Goal: Information Seeking & Learning: Learn about a topic

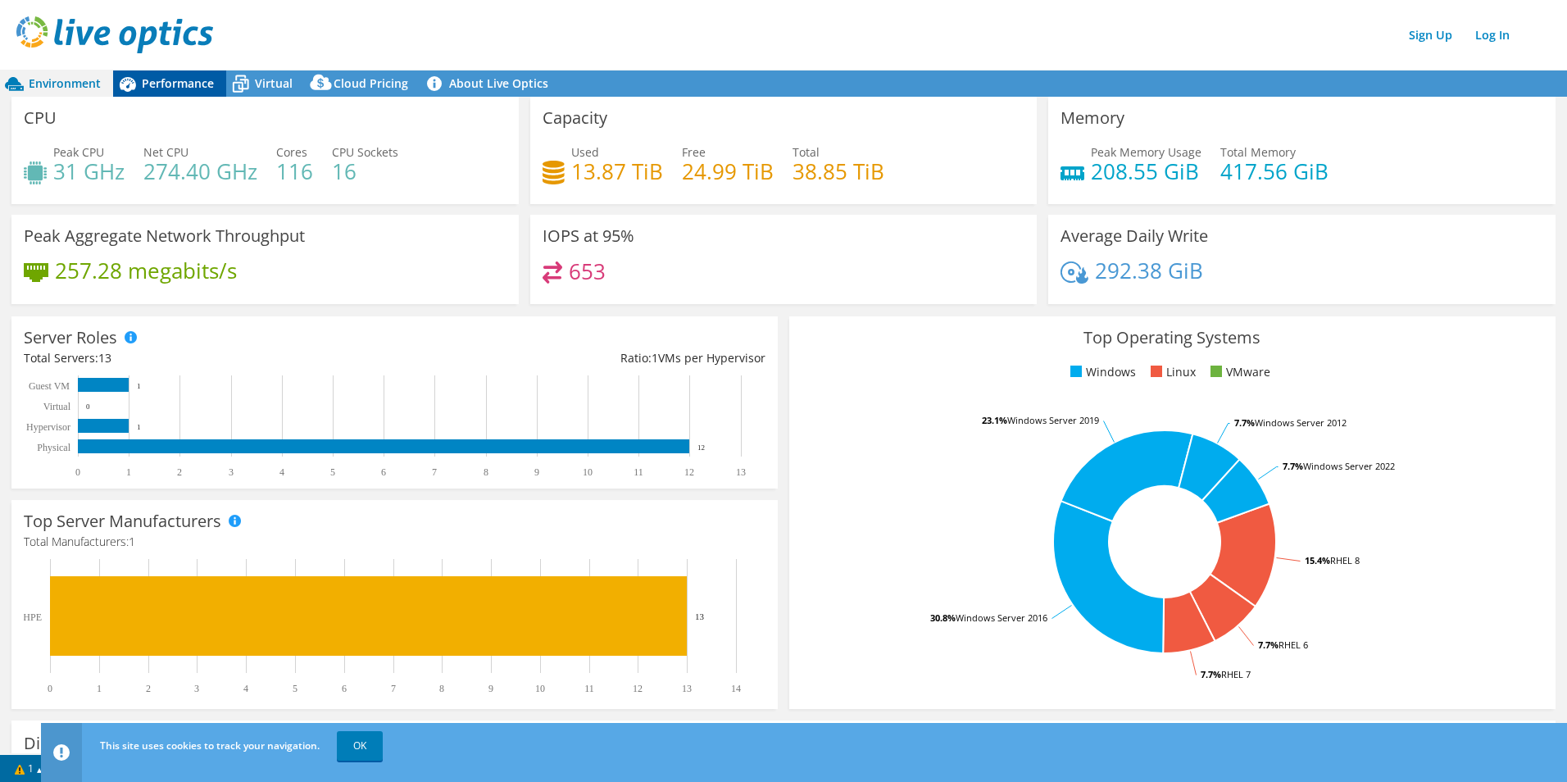
click at [180, 89] on span "Performance" at bounding box center [178, 83] width 72 height 16
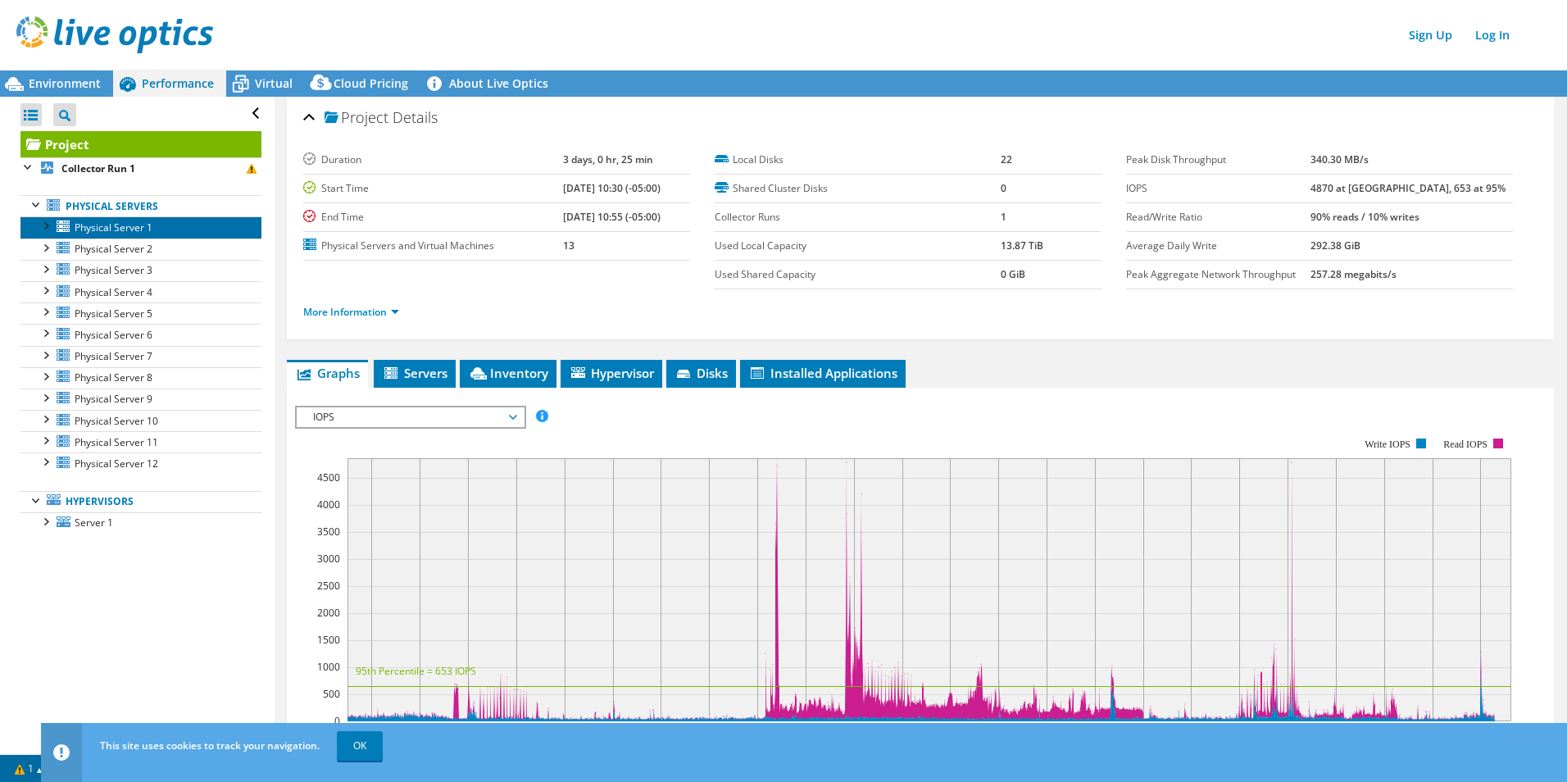
click at [163, 227] on link "Physical Server 1" at bounding box center [140, 226] width 241 height 21
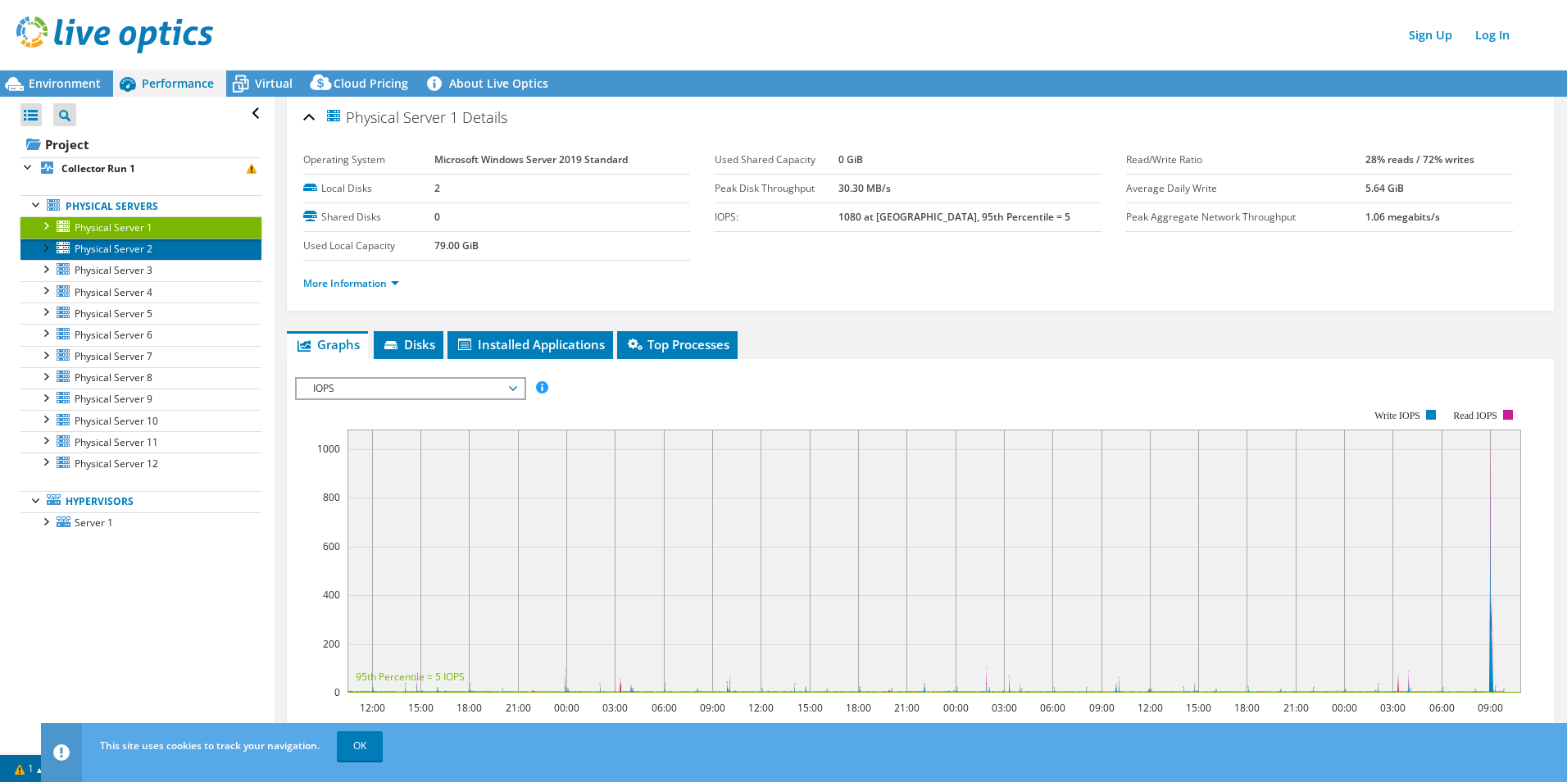
click at [170, 255] on link "Physical Server 2" at bounding box center [140, 249] width 241 height 21
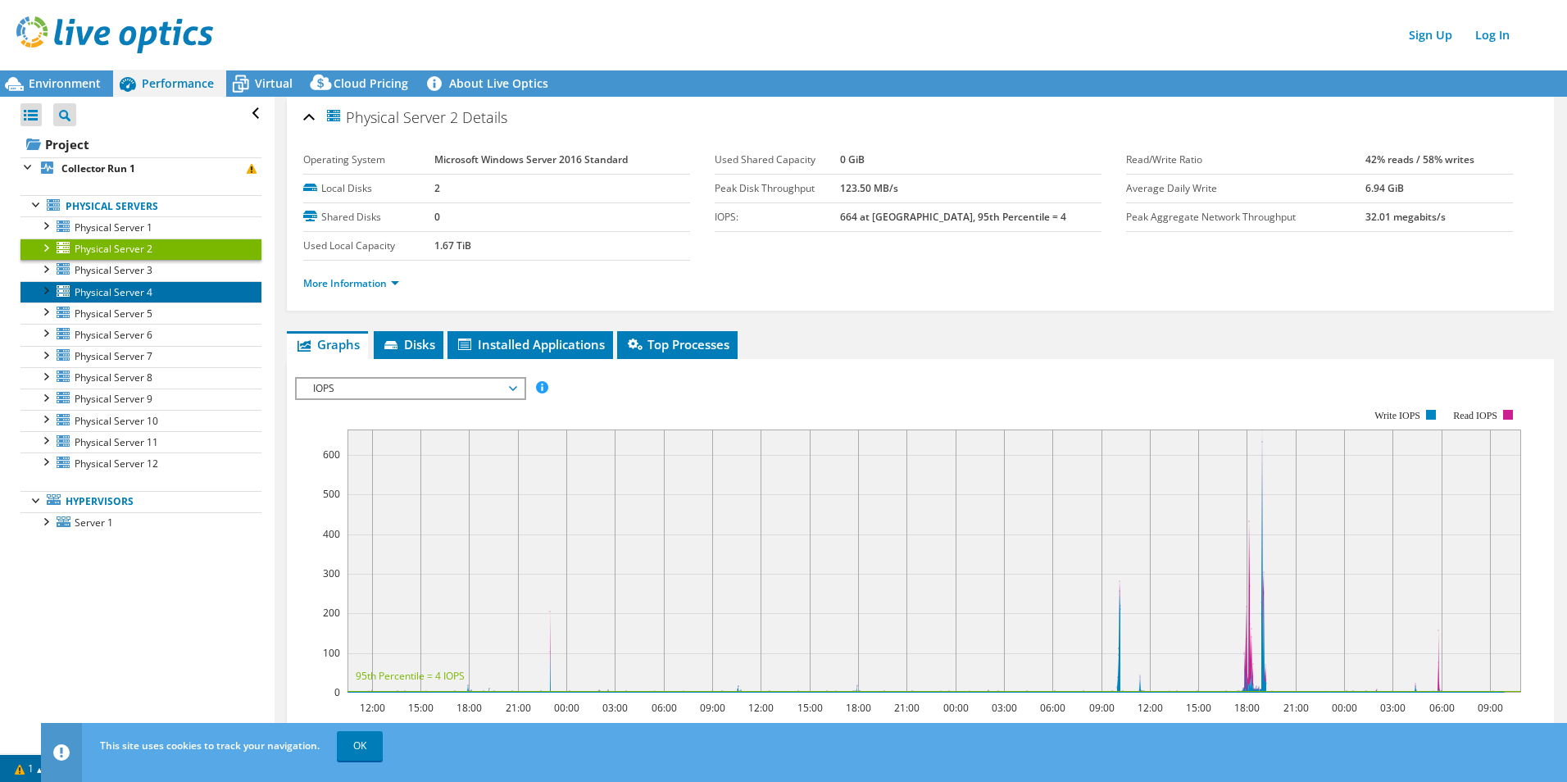
click at [175, 302] on link "Physical Server 4" at bounding box center [140, 291] width 241 height 21
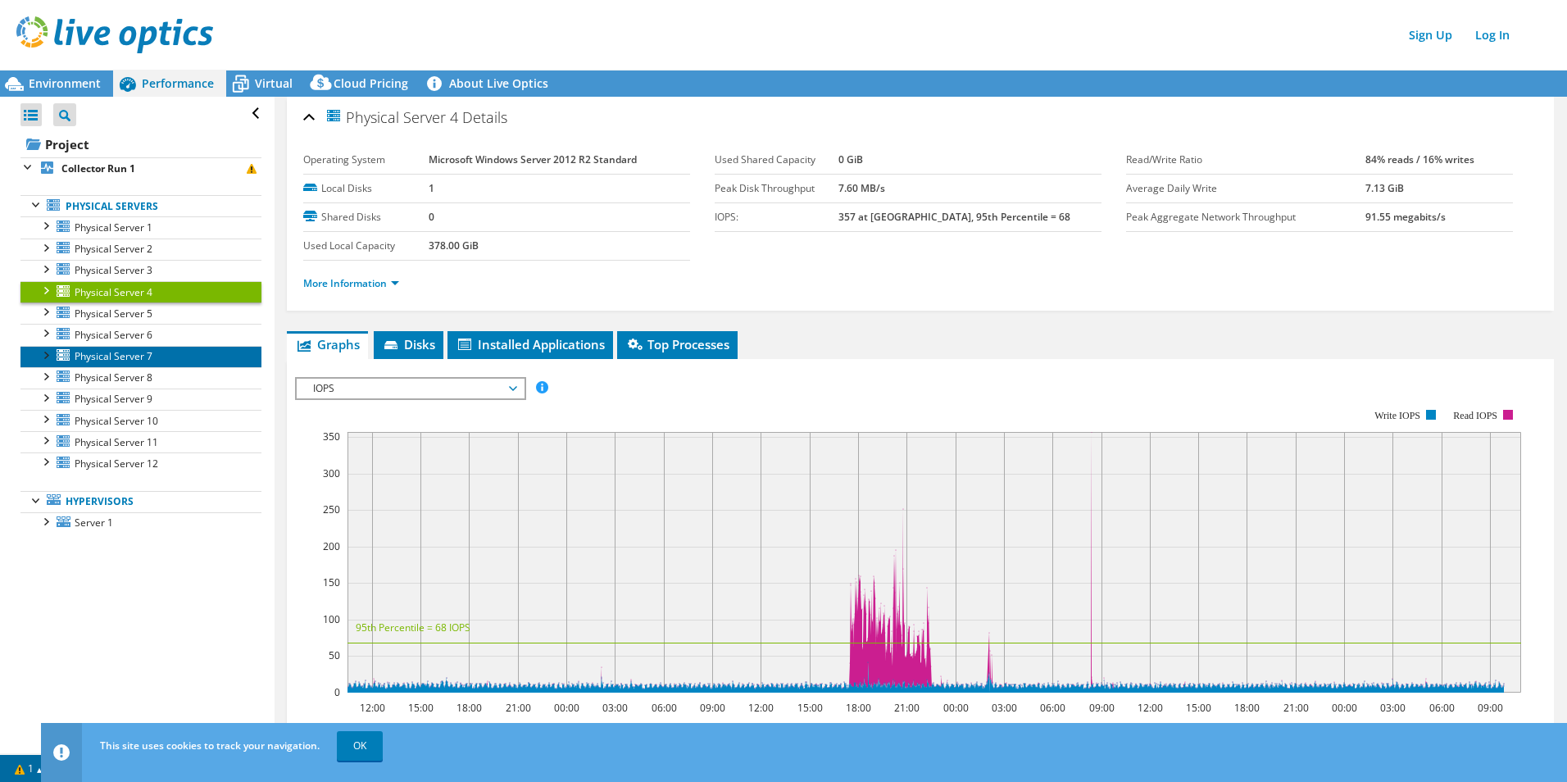
click at [190, 350] on link "Physical Server 7" at bounding box center [140, 356] width 241 height 21
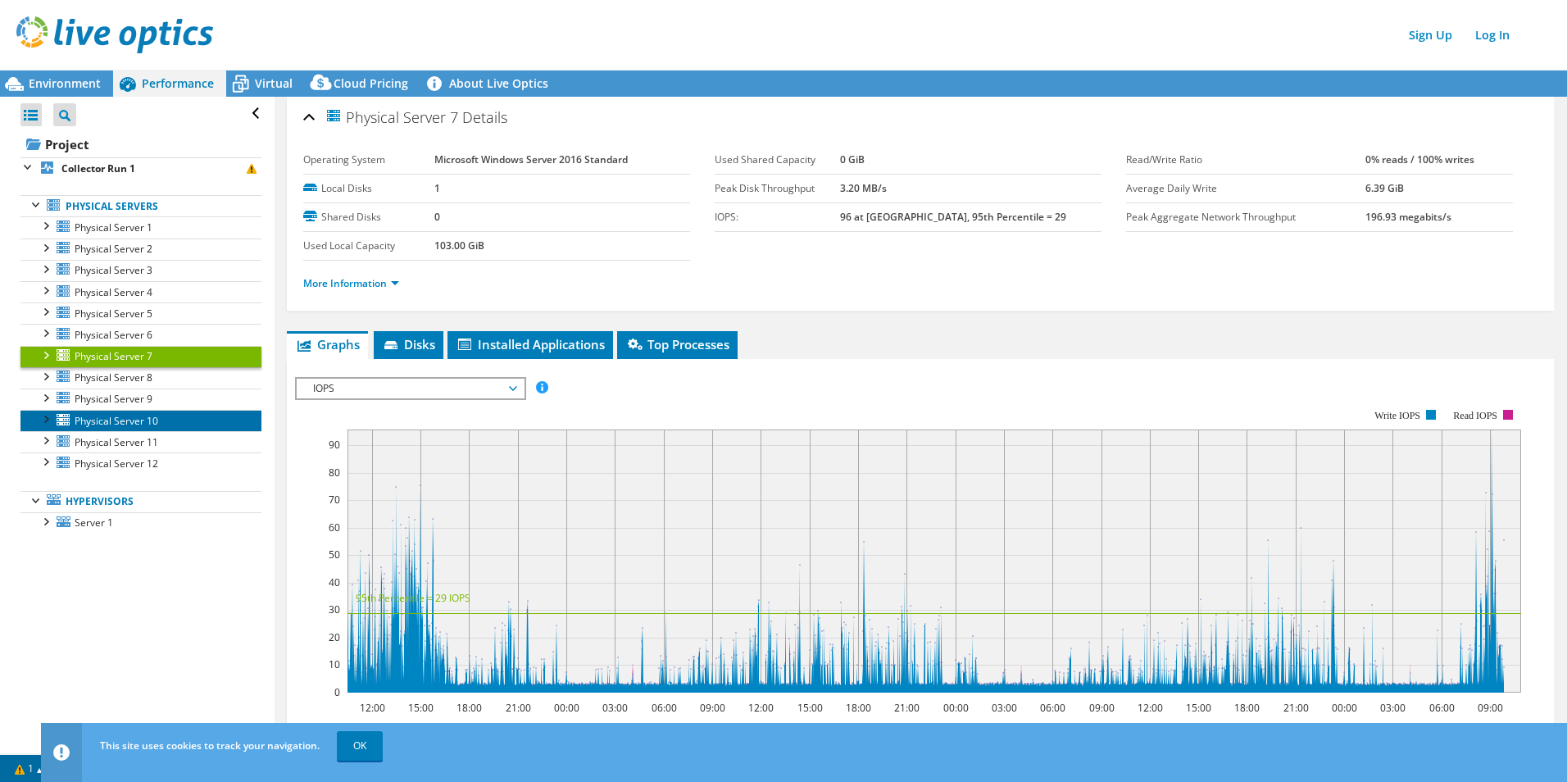
click at [193, 424] on link "Physical Server 10" at bounding box center [140, 420] width 241 height 21
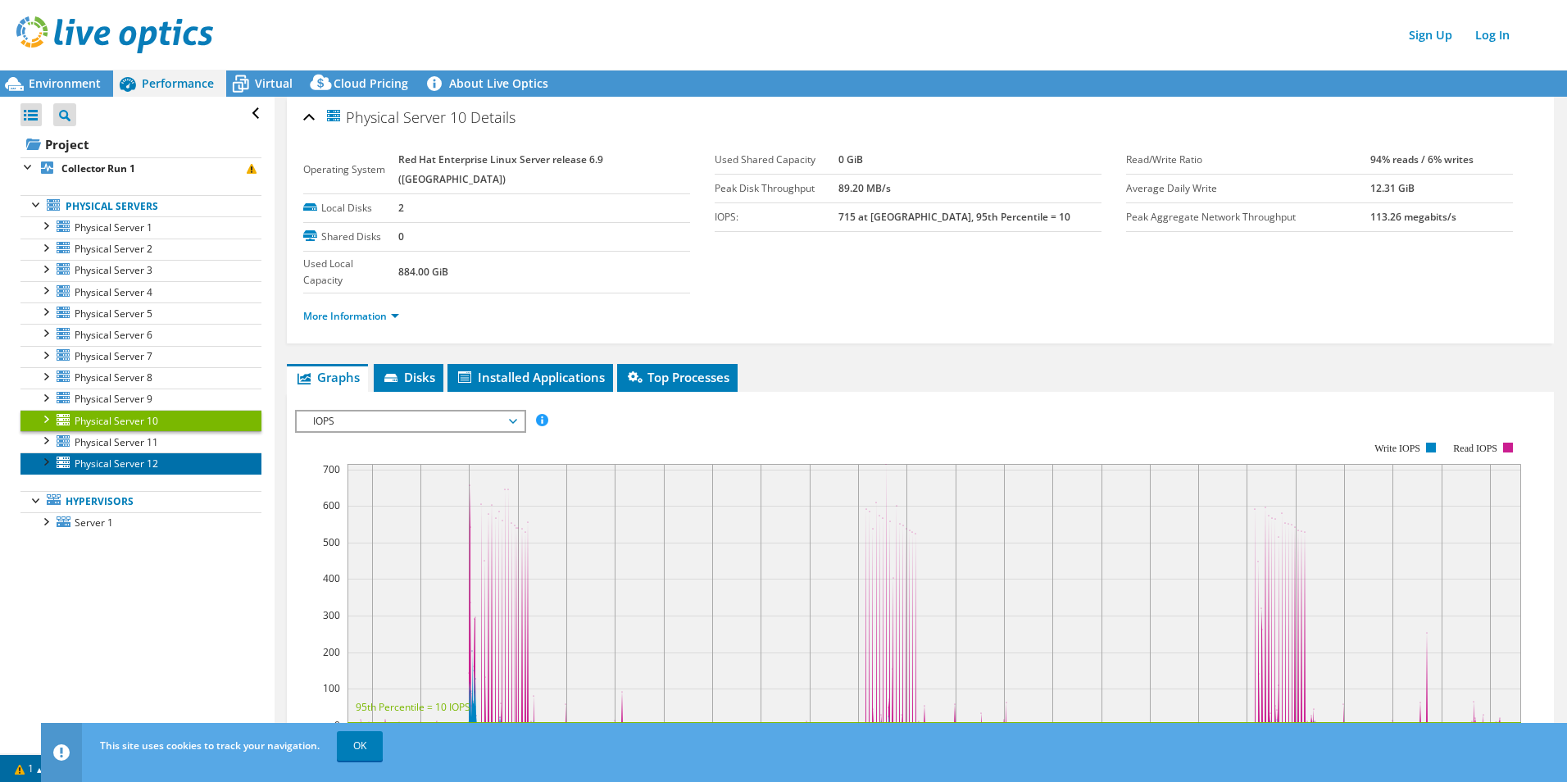
click at [196, 464] on link "Physical Server 12" at bounding box center [140, 462] width 241 height 21
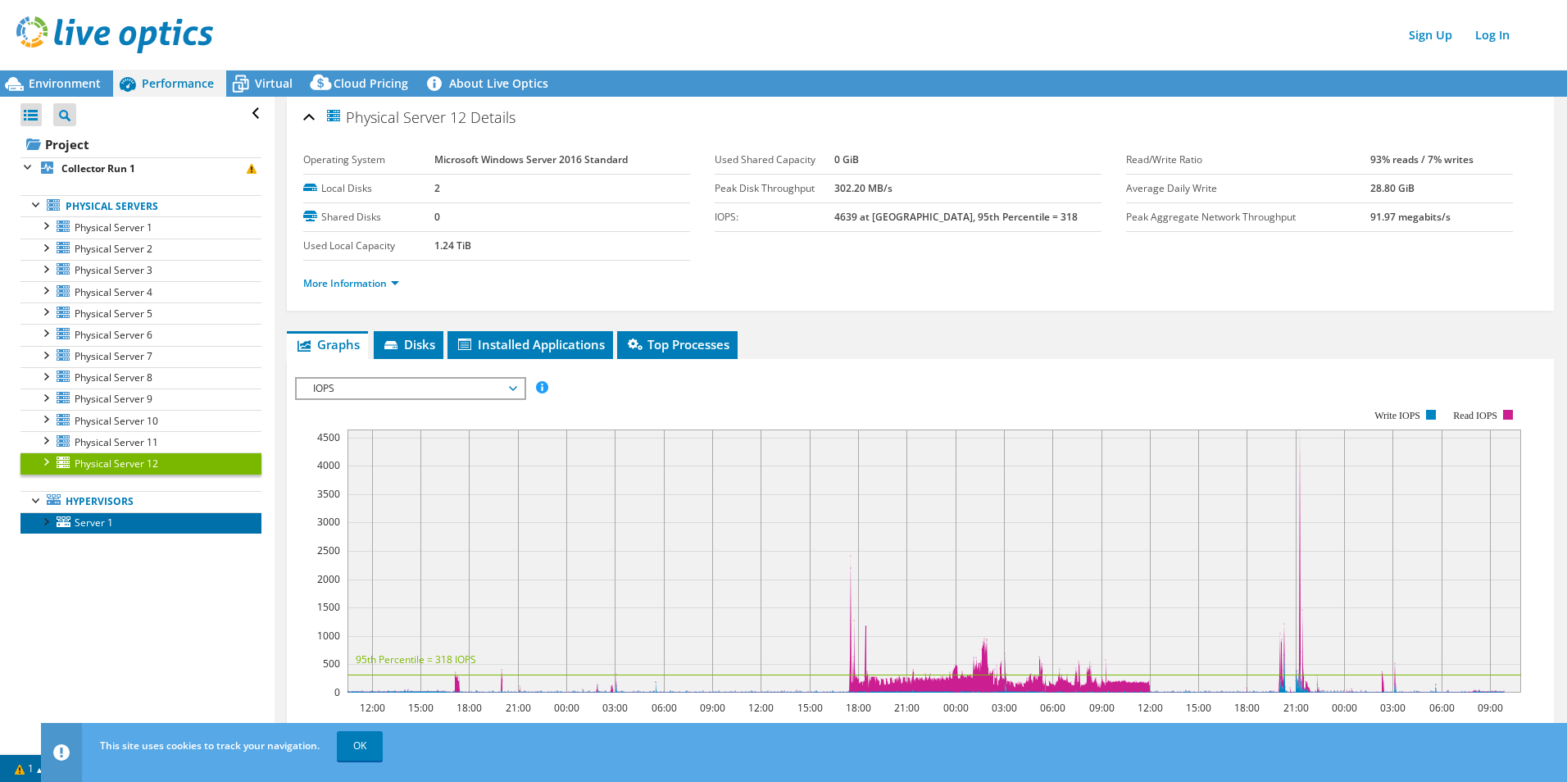
click at [150, 521] on link "Server 1" at bounding box center [140, 522] width 241 height 21
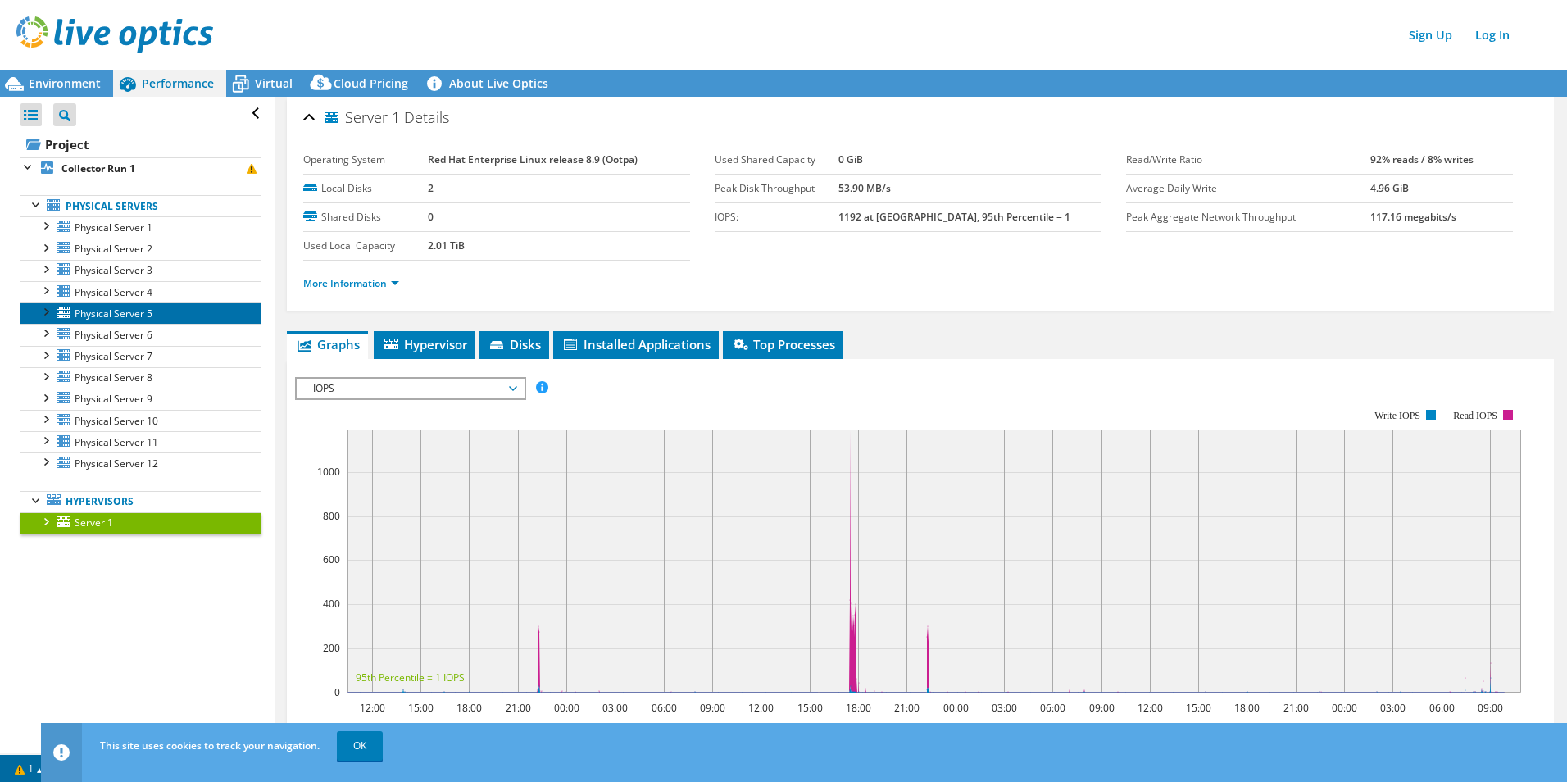
click at [199, 308] on link "Physical Server 5" at bounding box center [140, 312] width 241 height 21
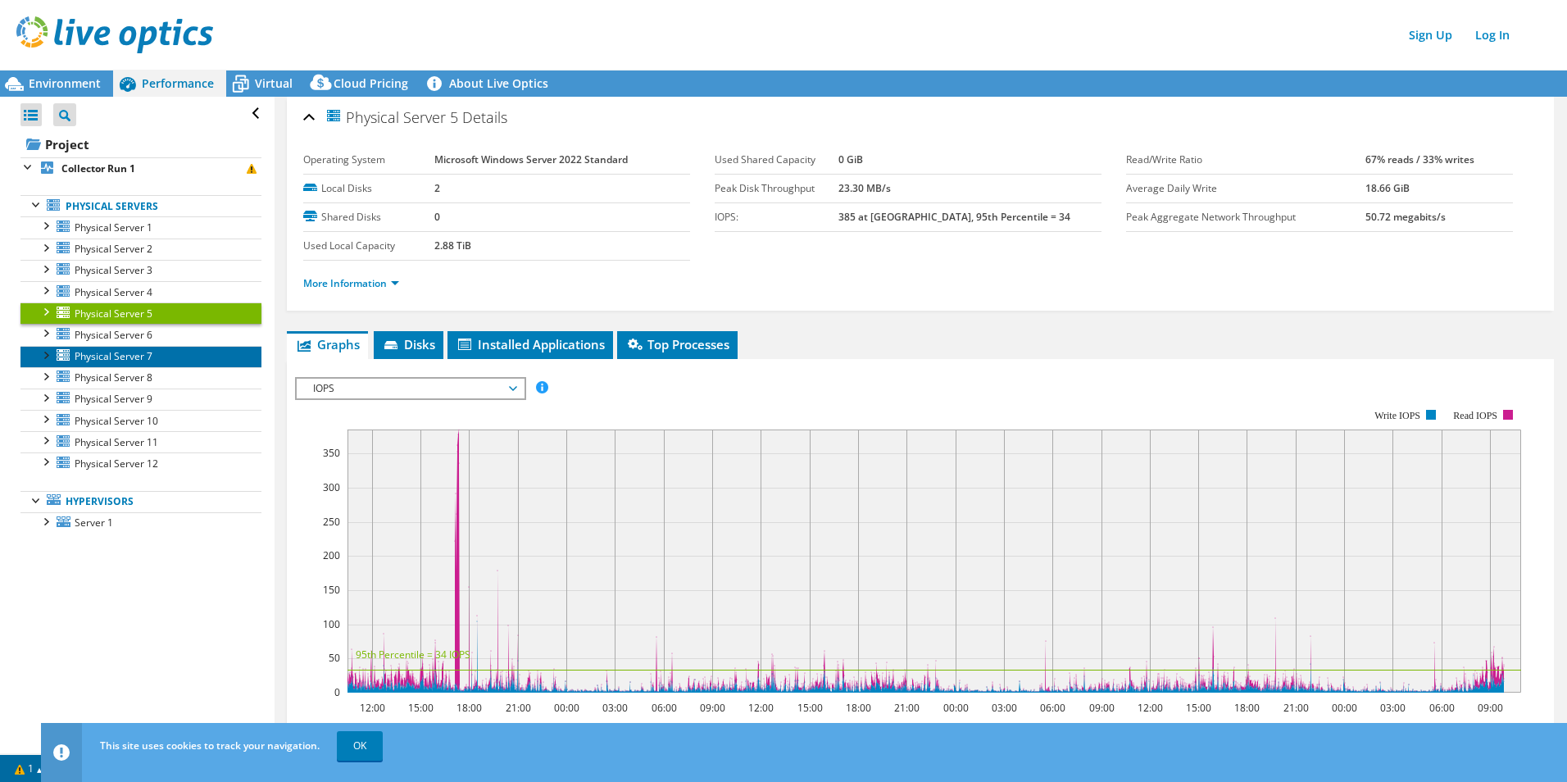
click at [189, 366] on link "Physical Server 7" at bounding box center [140, 356] width 241 height 21
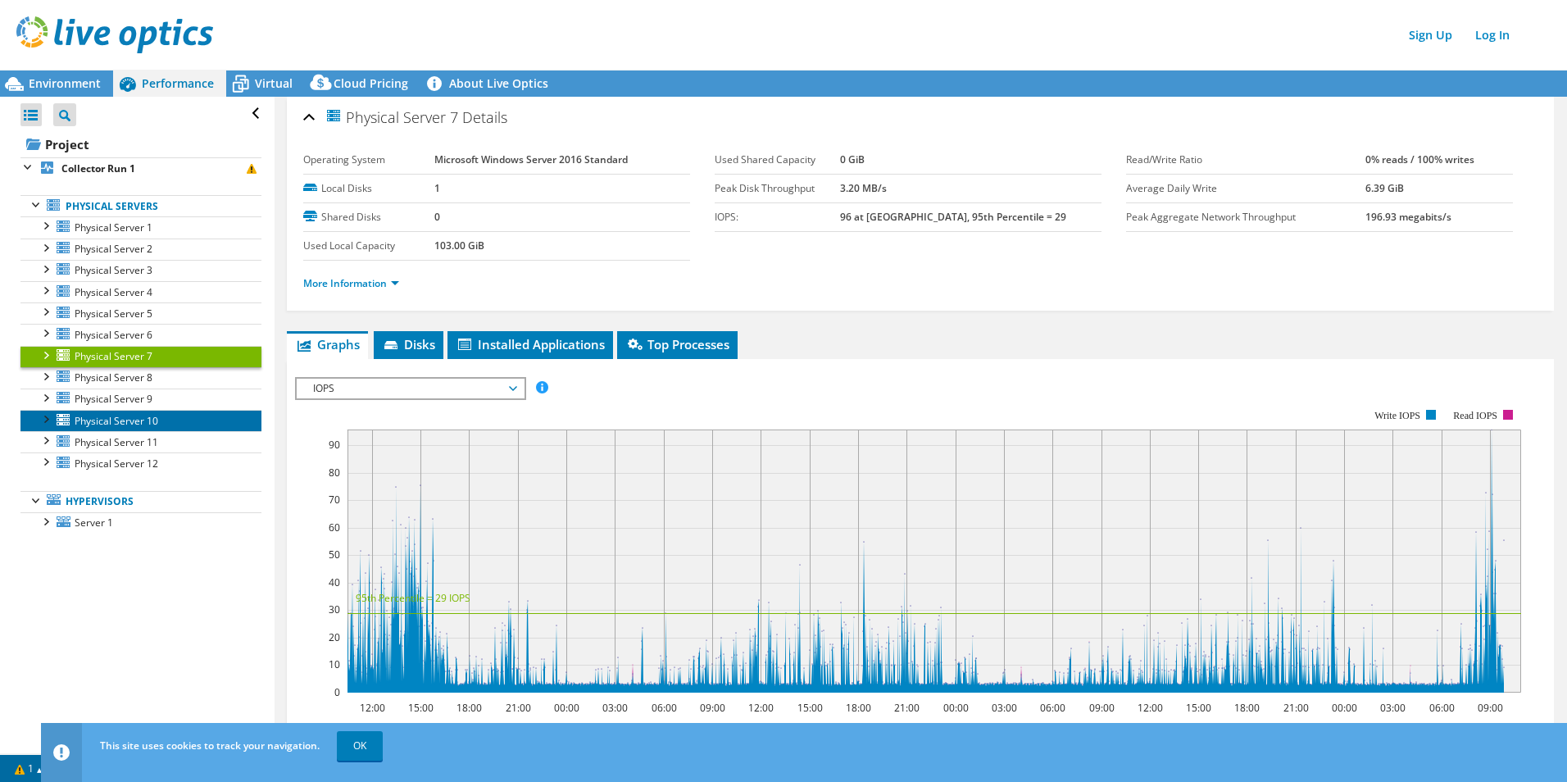
click at [192, 424] on link "Physical Server 10" at bounding box center [140, 420] width 241 height 21
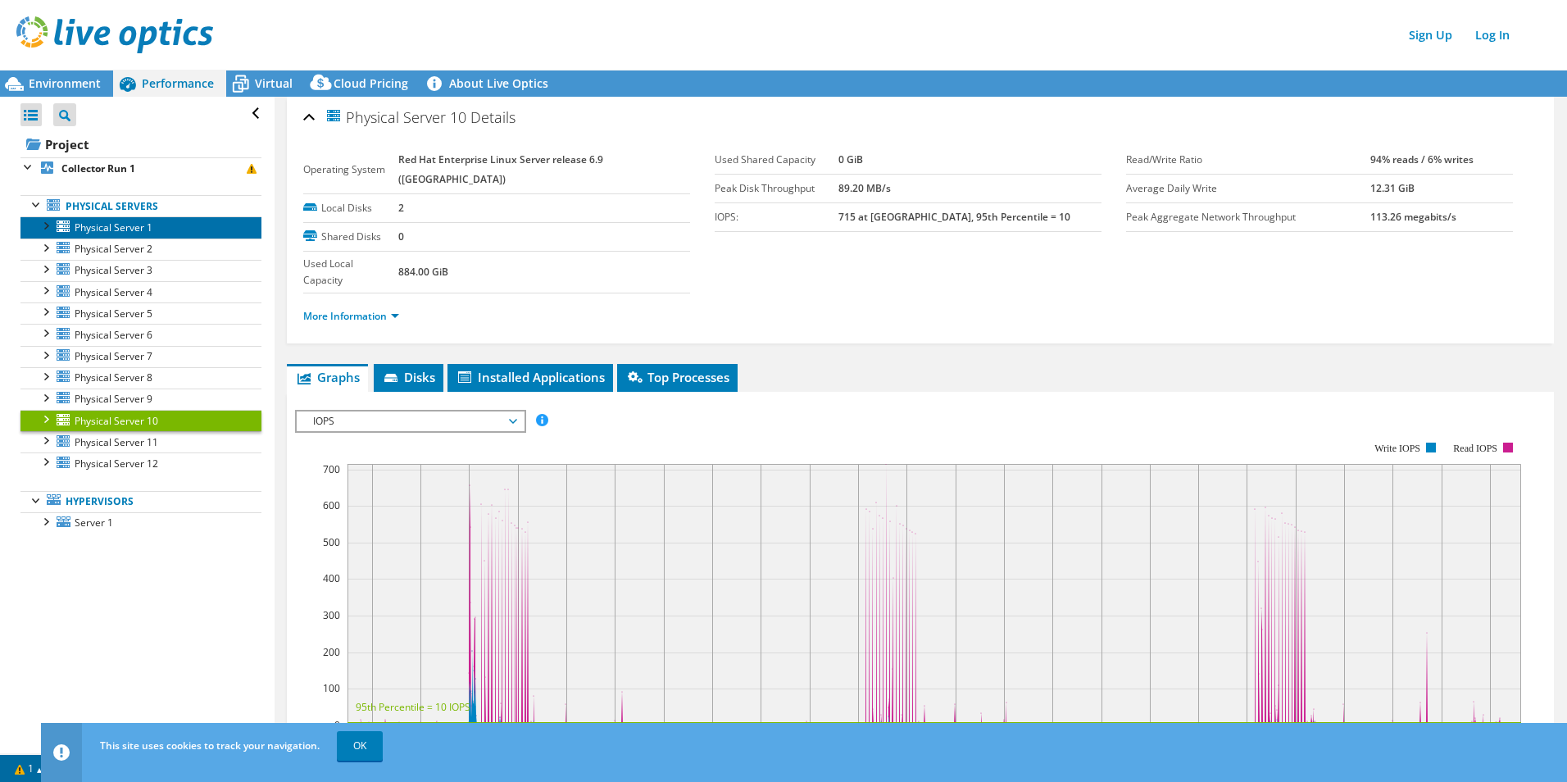
click at [172, 236] on link "Physical Server 1" at bounding box center [140, 226] width 241 height 21
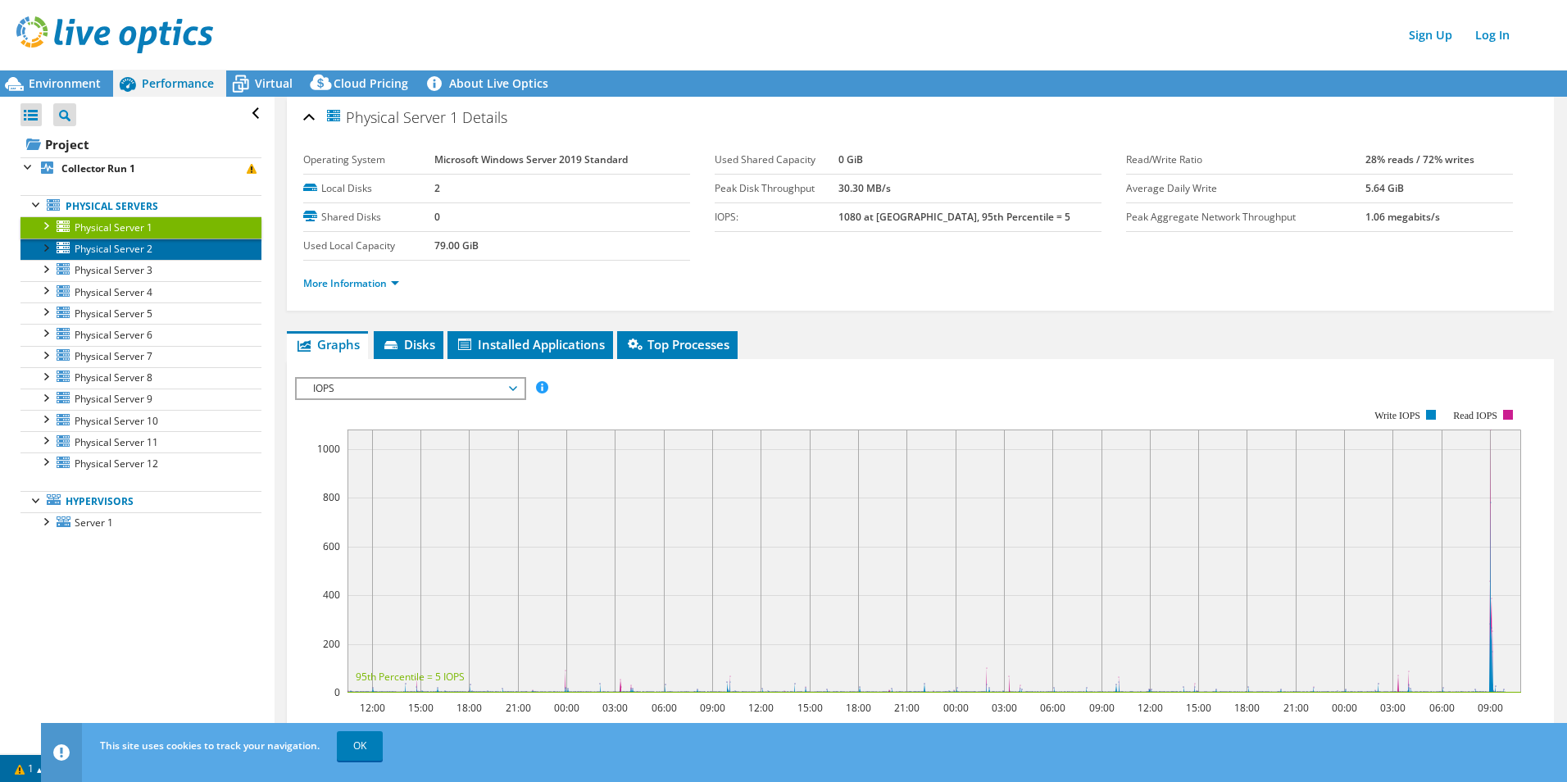
click at [172, 257] on link "Physical Server 2" at bounding box center [140, 249] width 241 height 21
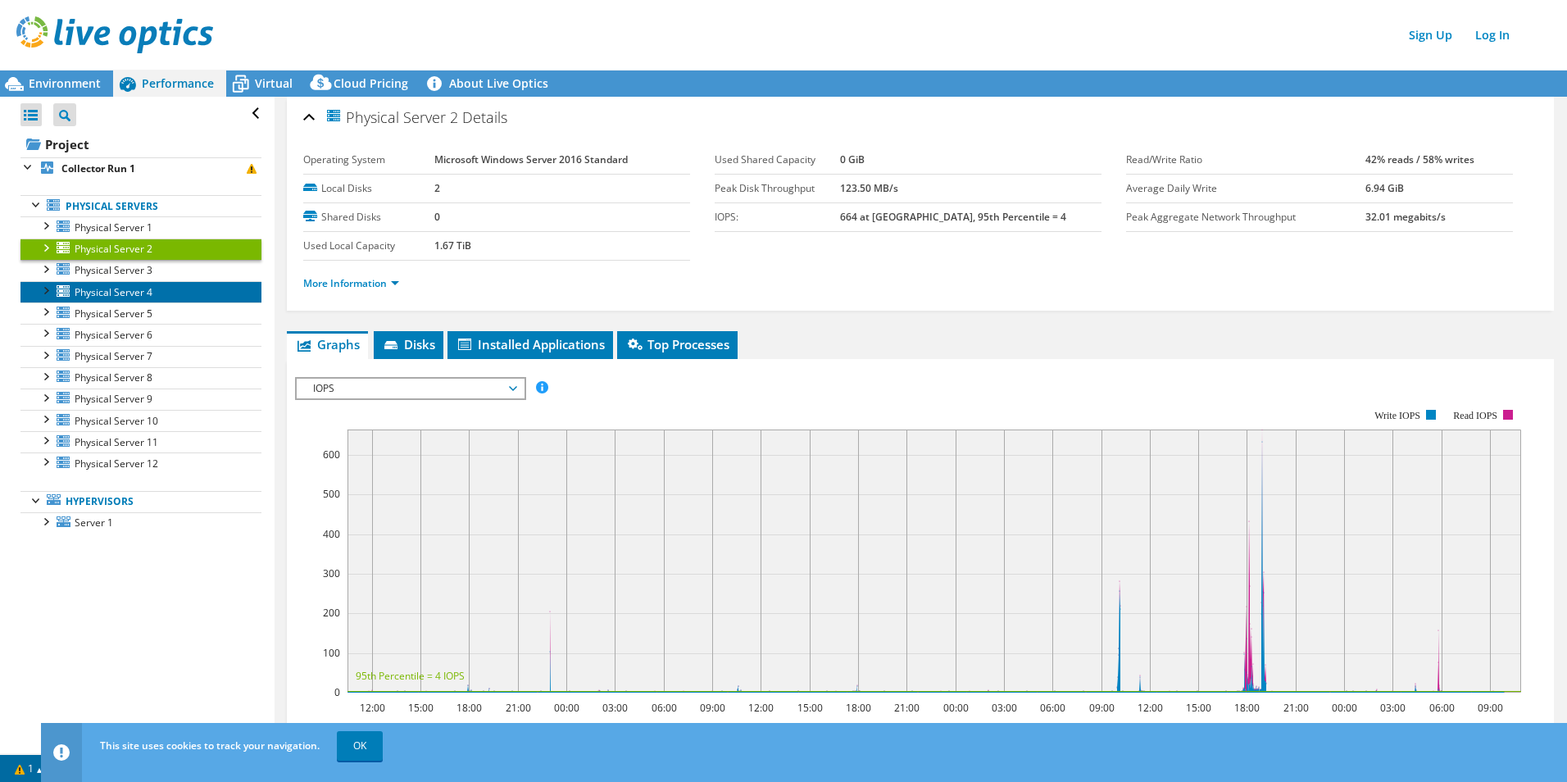
click at [171, 289] on link "Physical Server 4" at bounding box center [140, 291] width 241 height 21
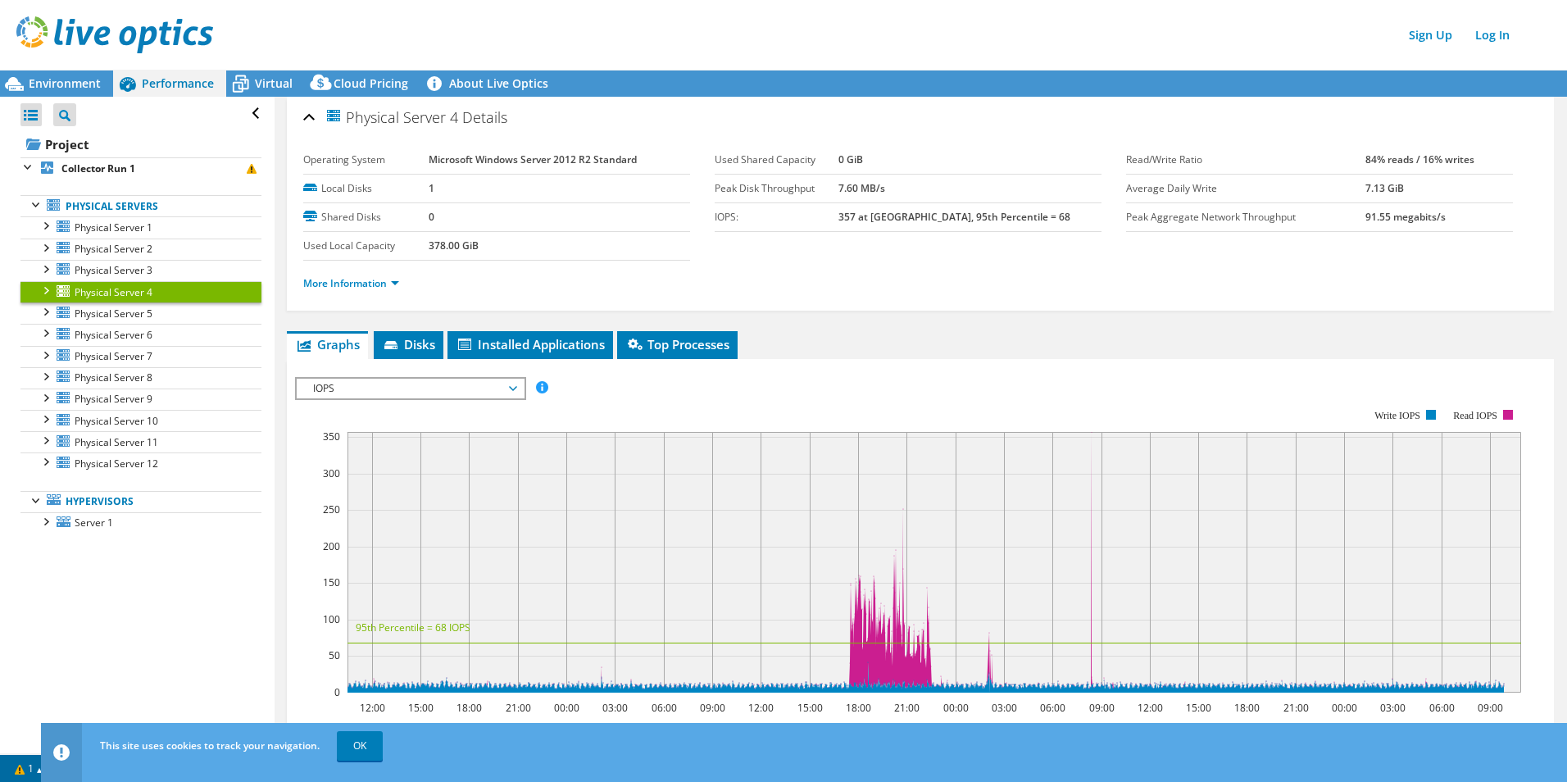
click at [38, 287] on div at bounding box center [45, 289] width 16 height 16
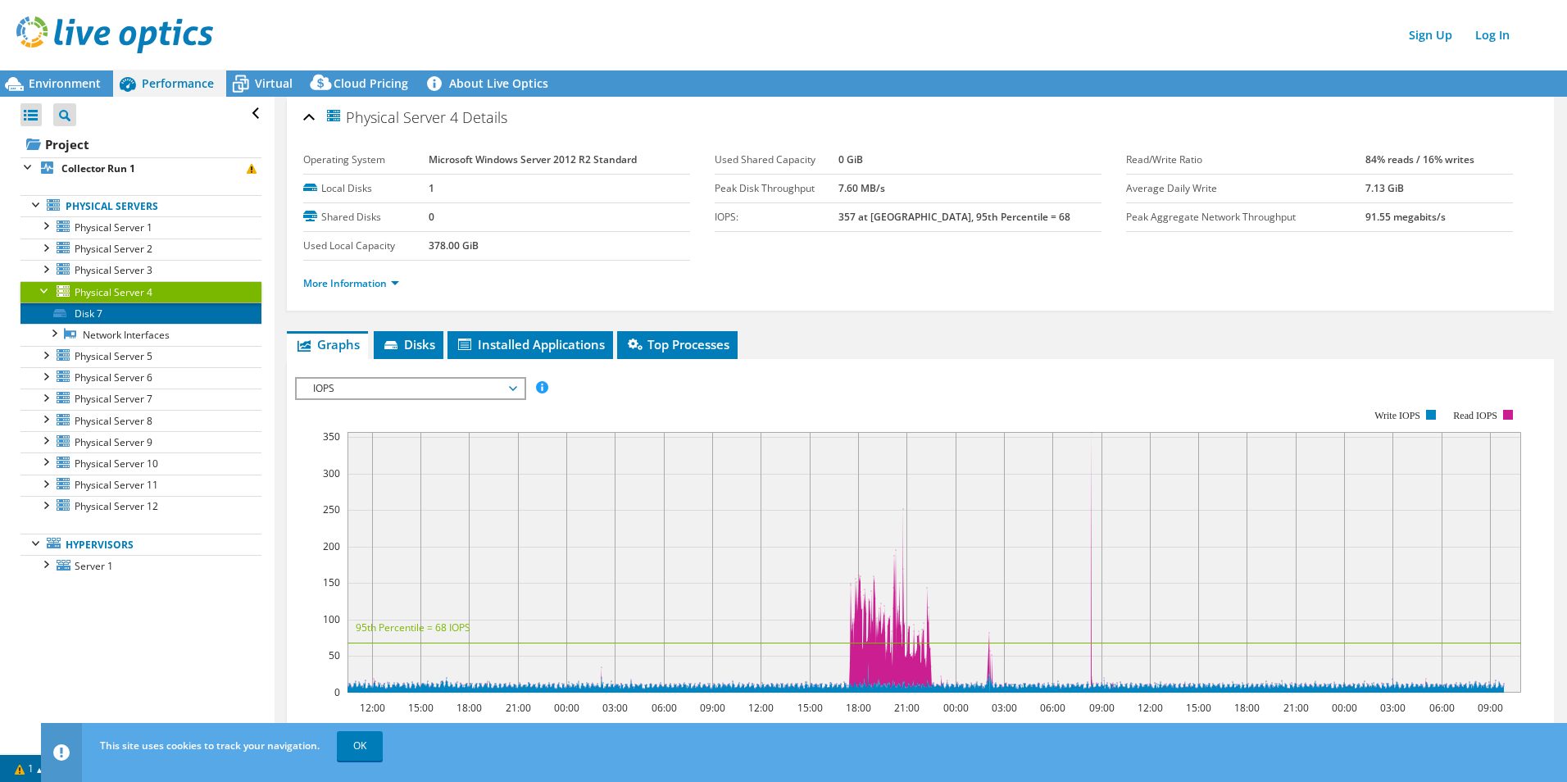
click at [95, 312] on link "Disk 7" at bounding box center [140, 312] width 241 height 21
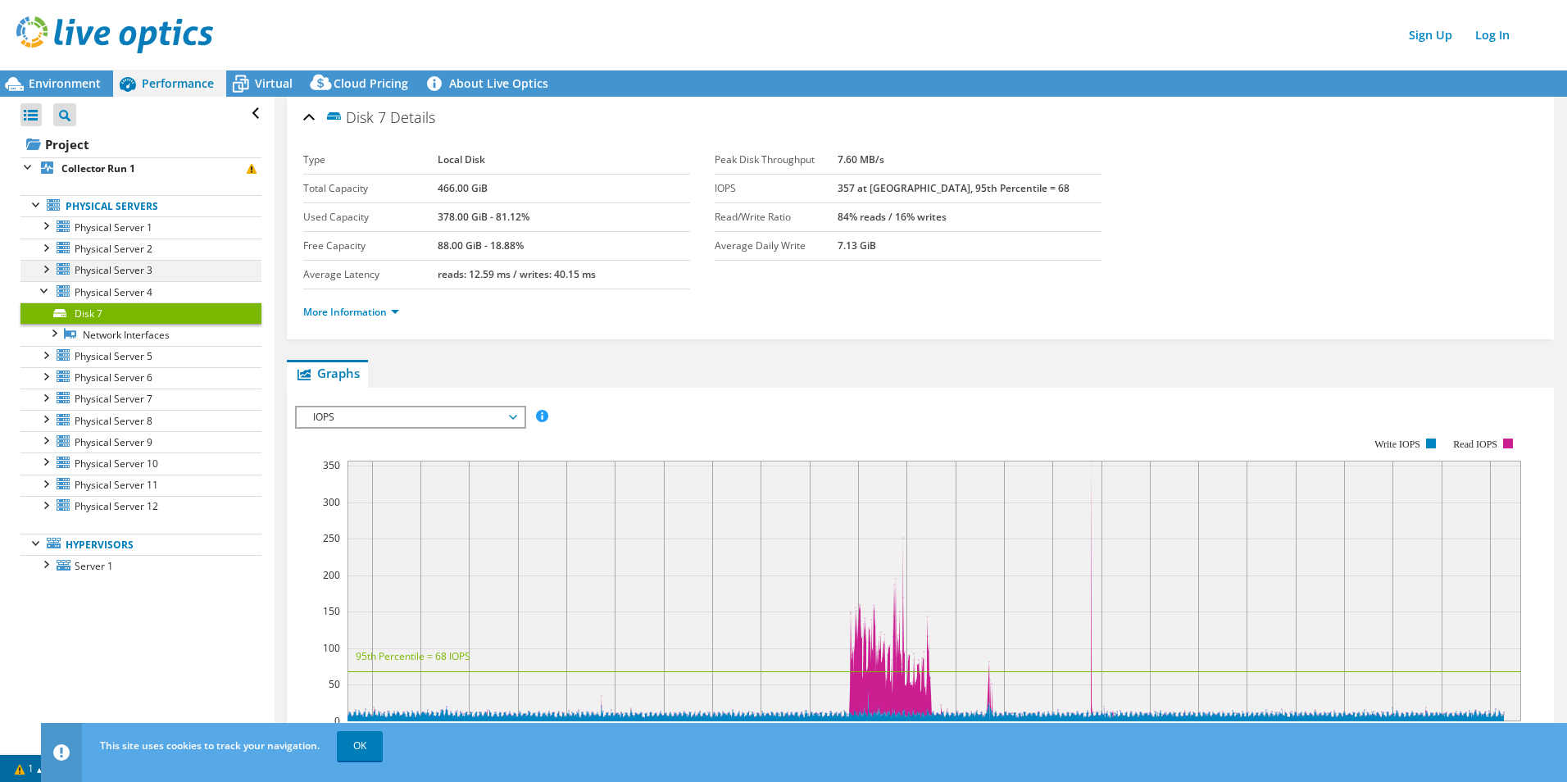
click at [45, 273] on div at bounding box center [45, 268] width 16 height 16
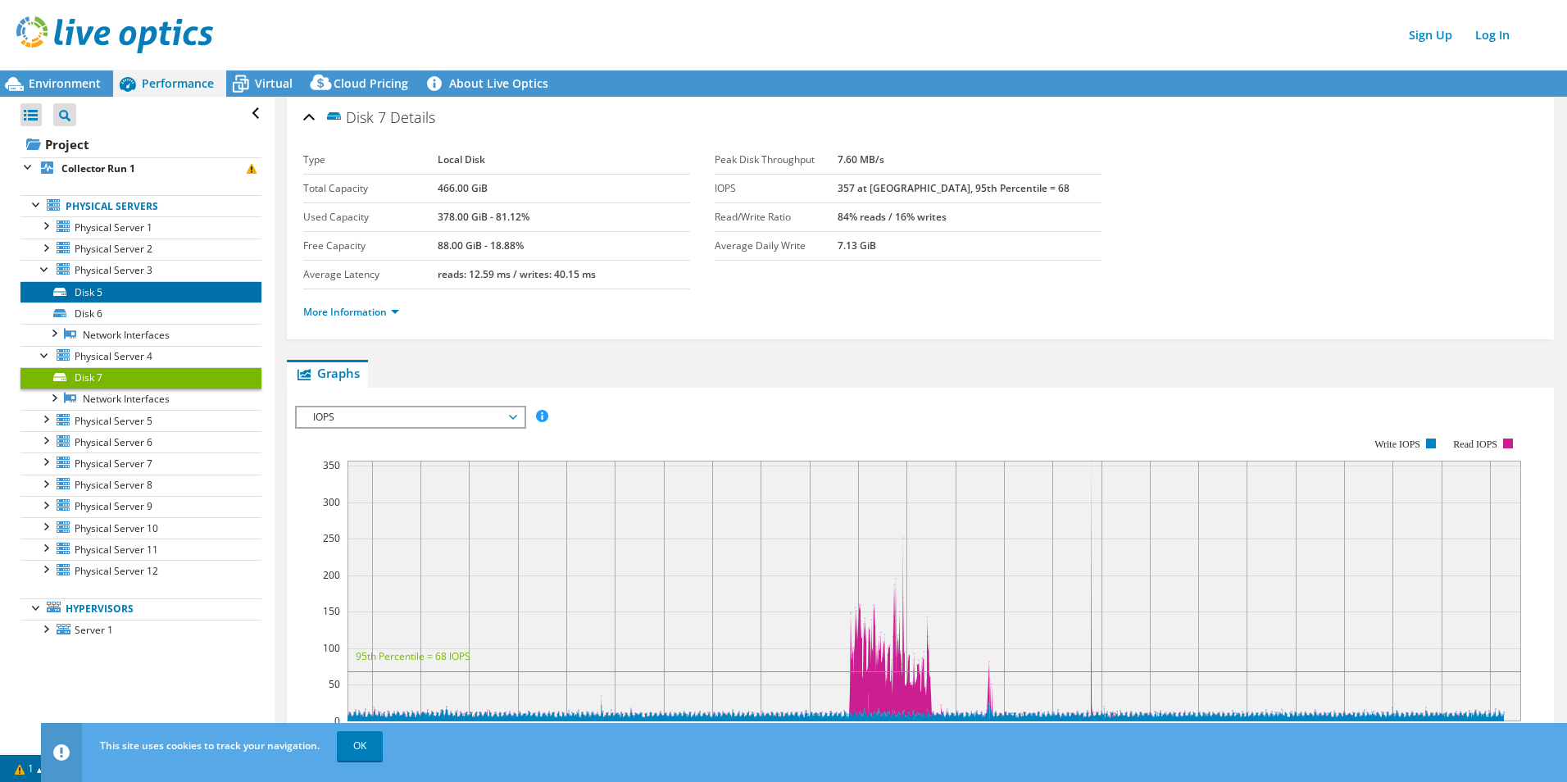
click at [78, 298] on link "Disk 5" at bounding box center [140, 291] width 241 height 21
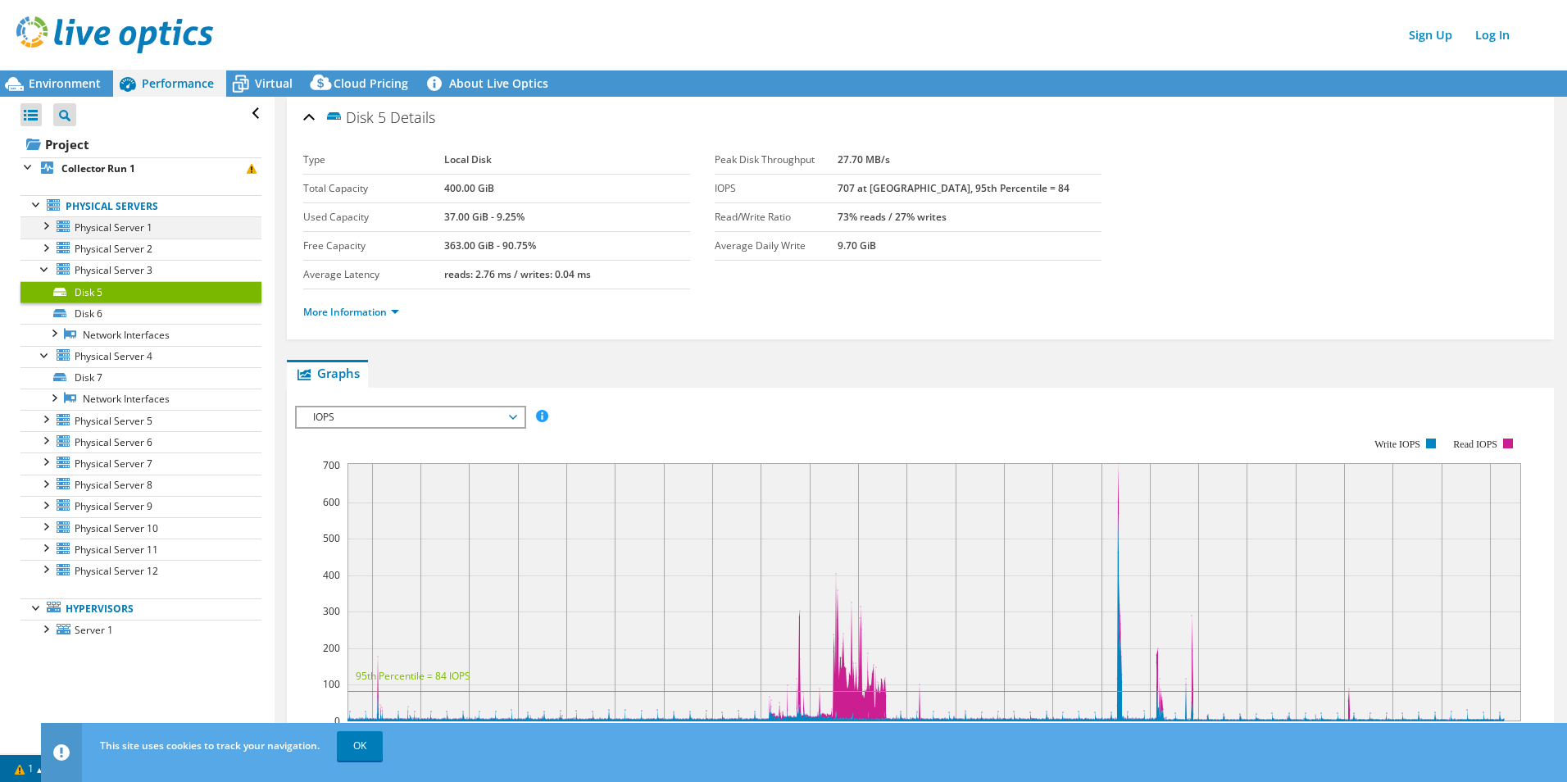
click at [48, 225] on div at bounding box center [45, 224] width 16 height 16
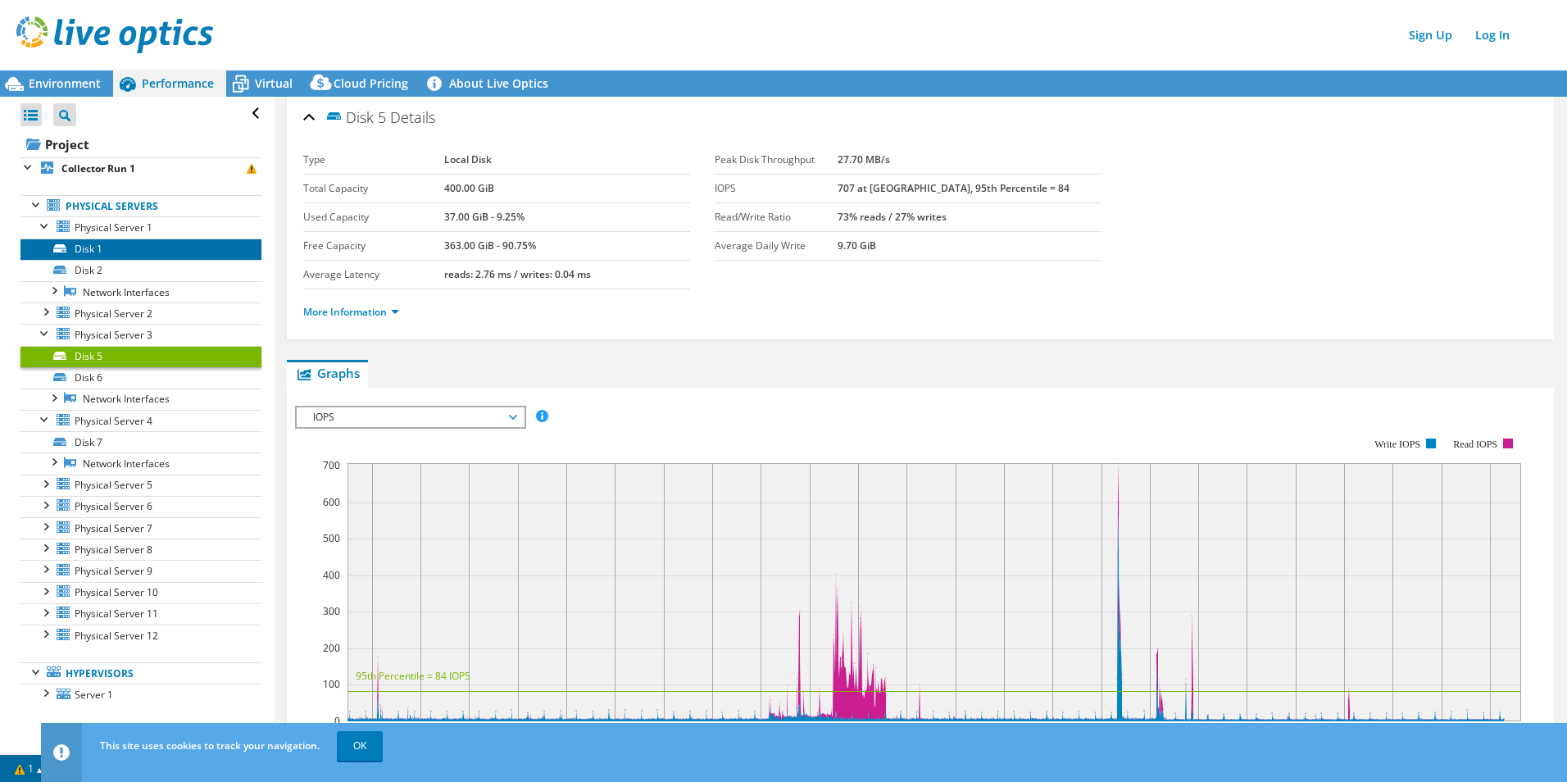
click at [124, 239] on link "Disk 1" at bounding box center [140, 249] width 241 height 21
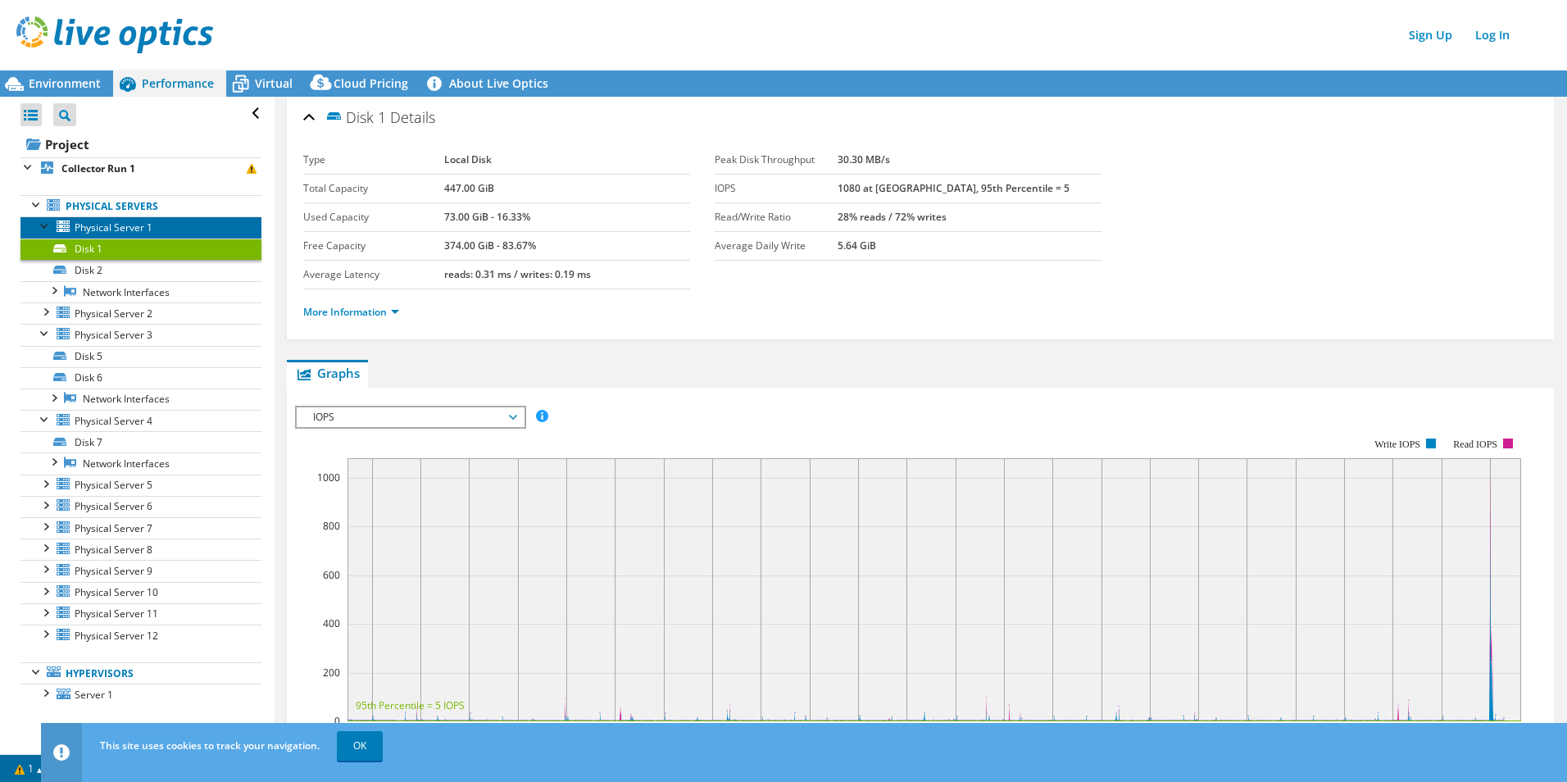
click at [133, 228] on span "Physical Server 1" at bounding box center [114, 228] width 78 height 14
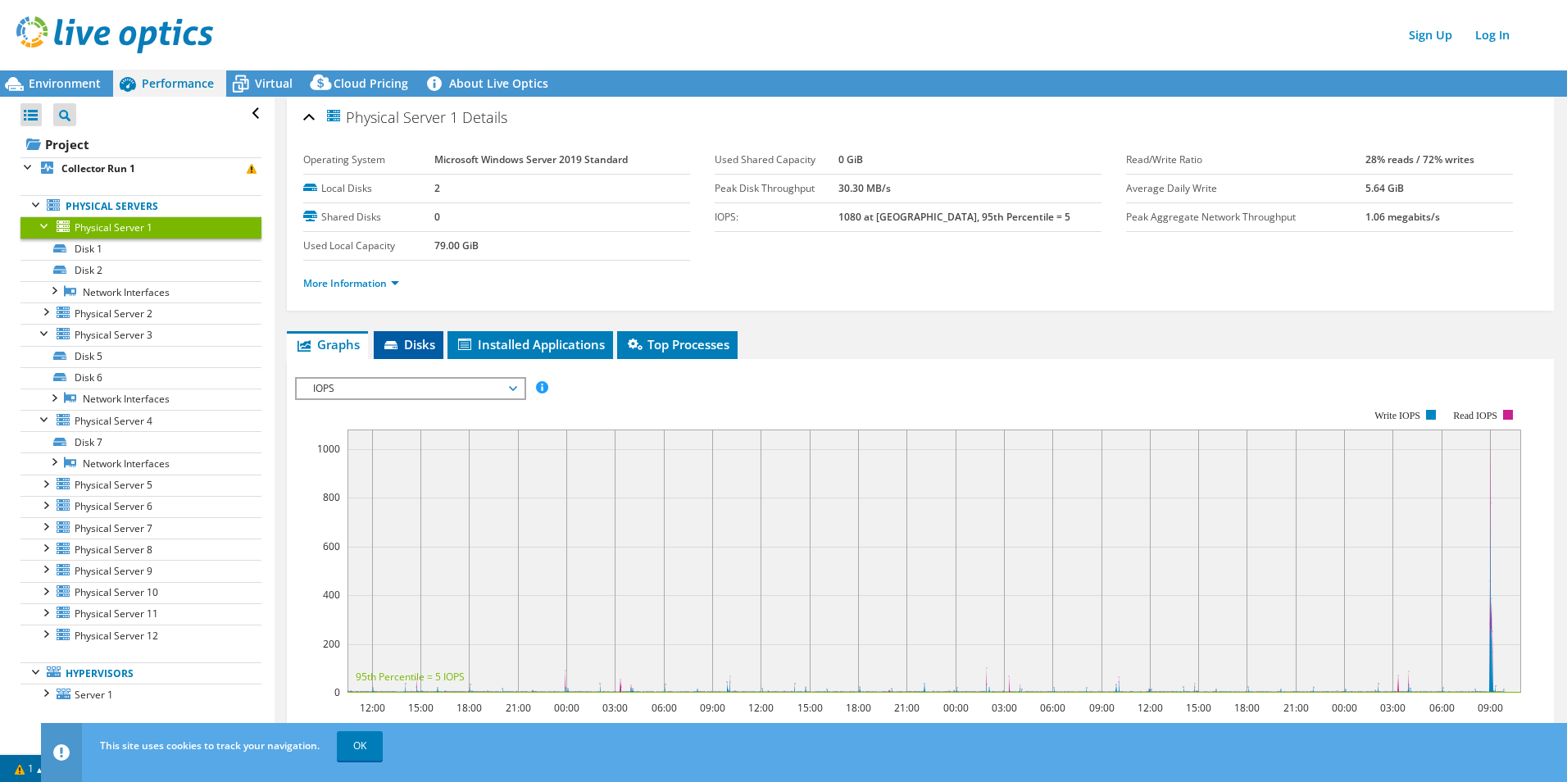
click at [393, 348] on icon at bounding box center [390, 345] width 13 height 8
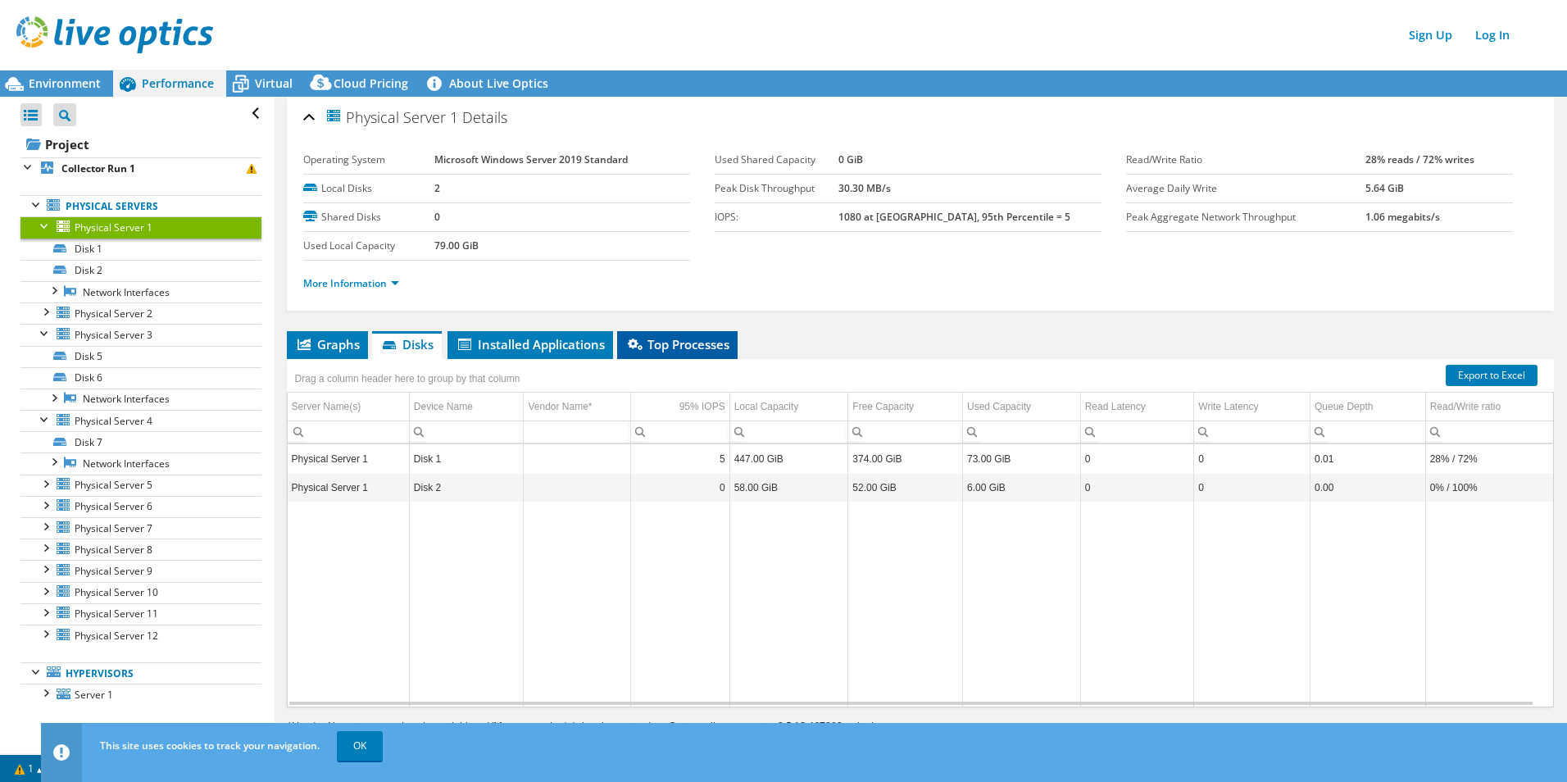
click at [657, 343] on span "Top Processes" at bounding box center [677, 344] width 104 height 16
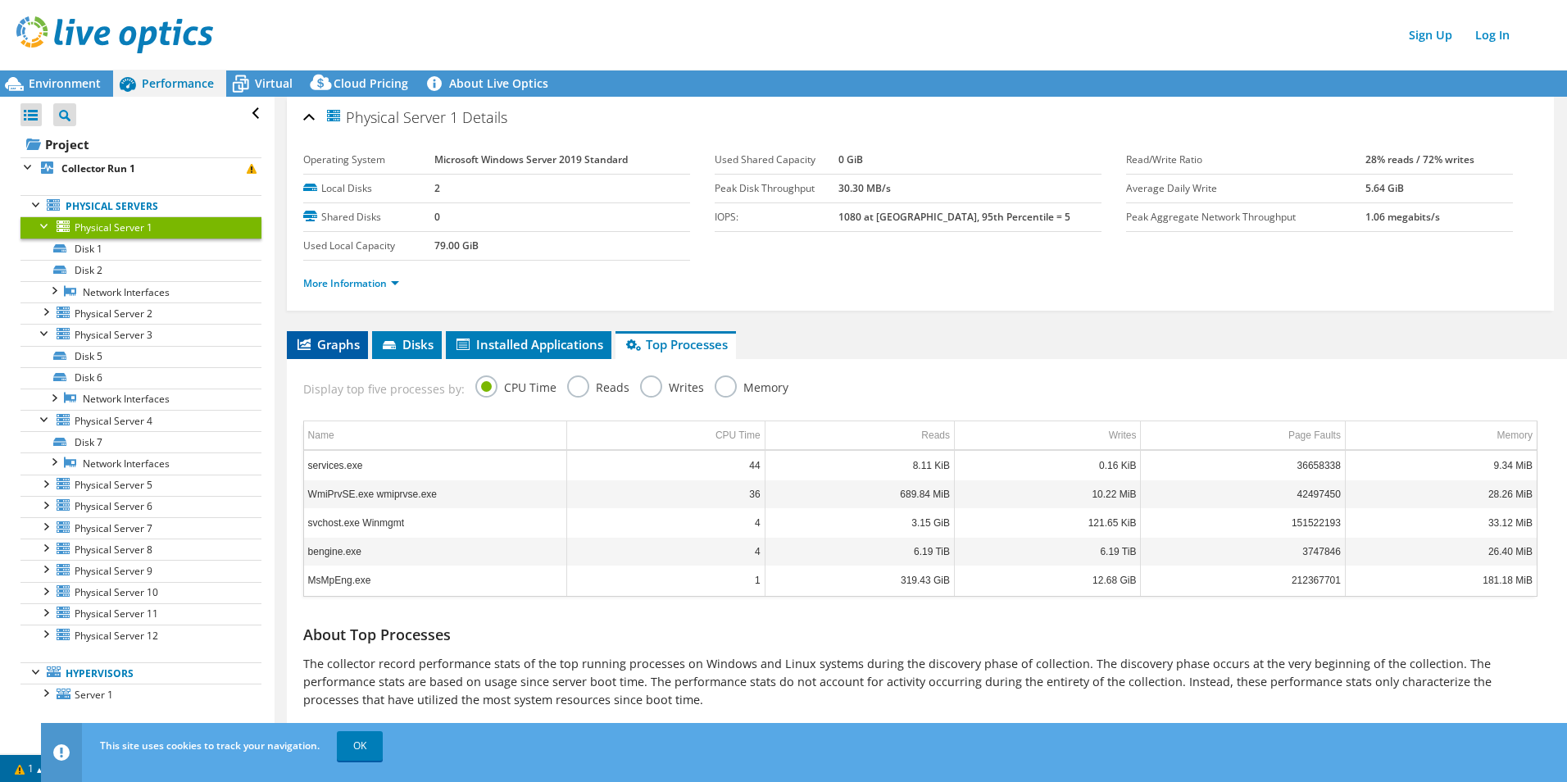
click at [334, 342] on span "Graphs" at bounding box center [327, 344] width 65 height 16
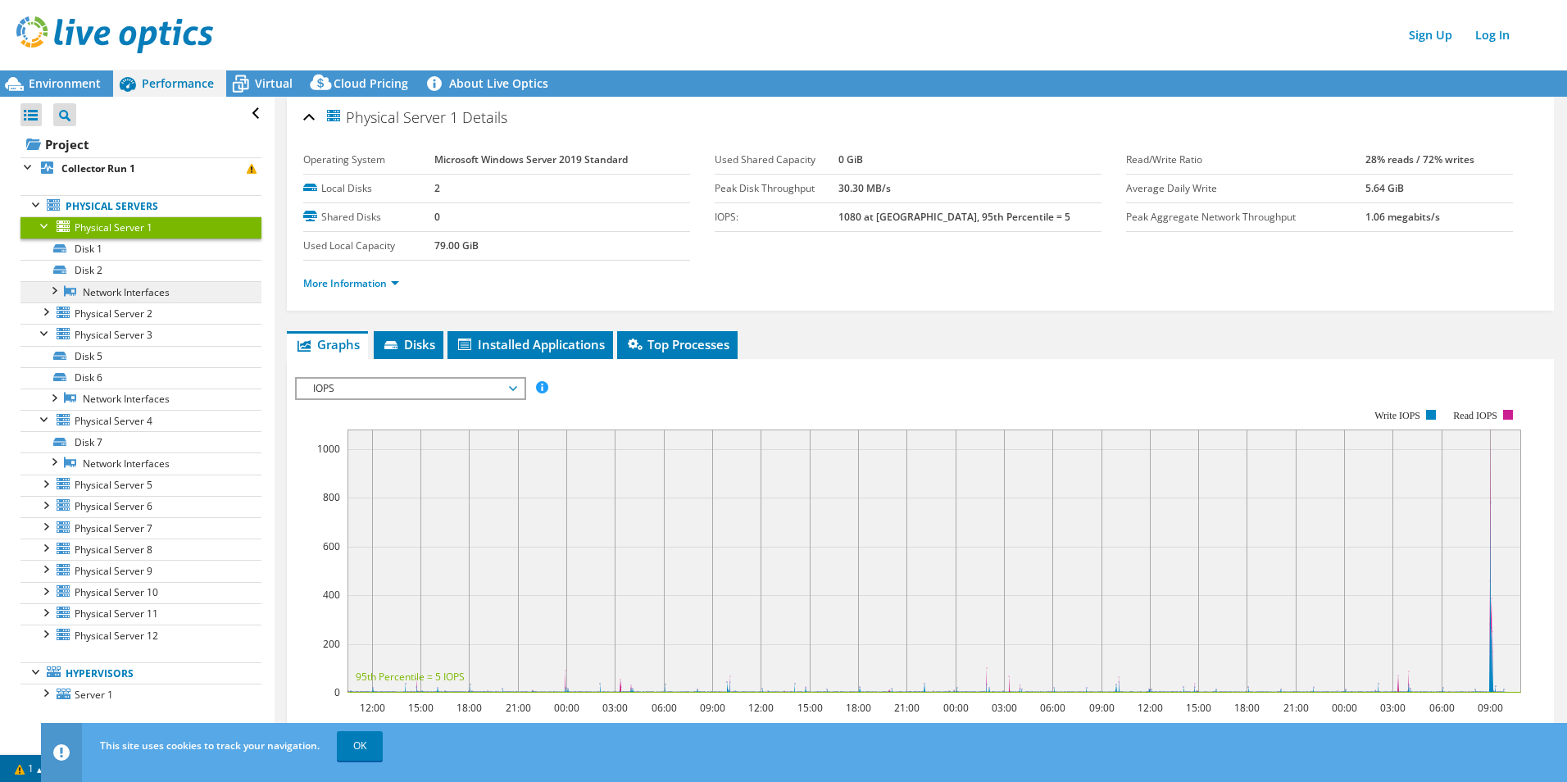
click at [67, 296] on icon at bounding box center [70, 291] width 12 height 12
click at [46, 291] on div at bounding box center [53, 289] width 16 height 16
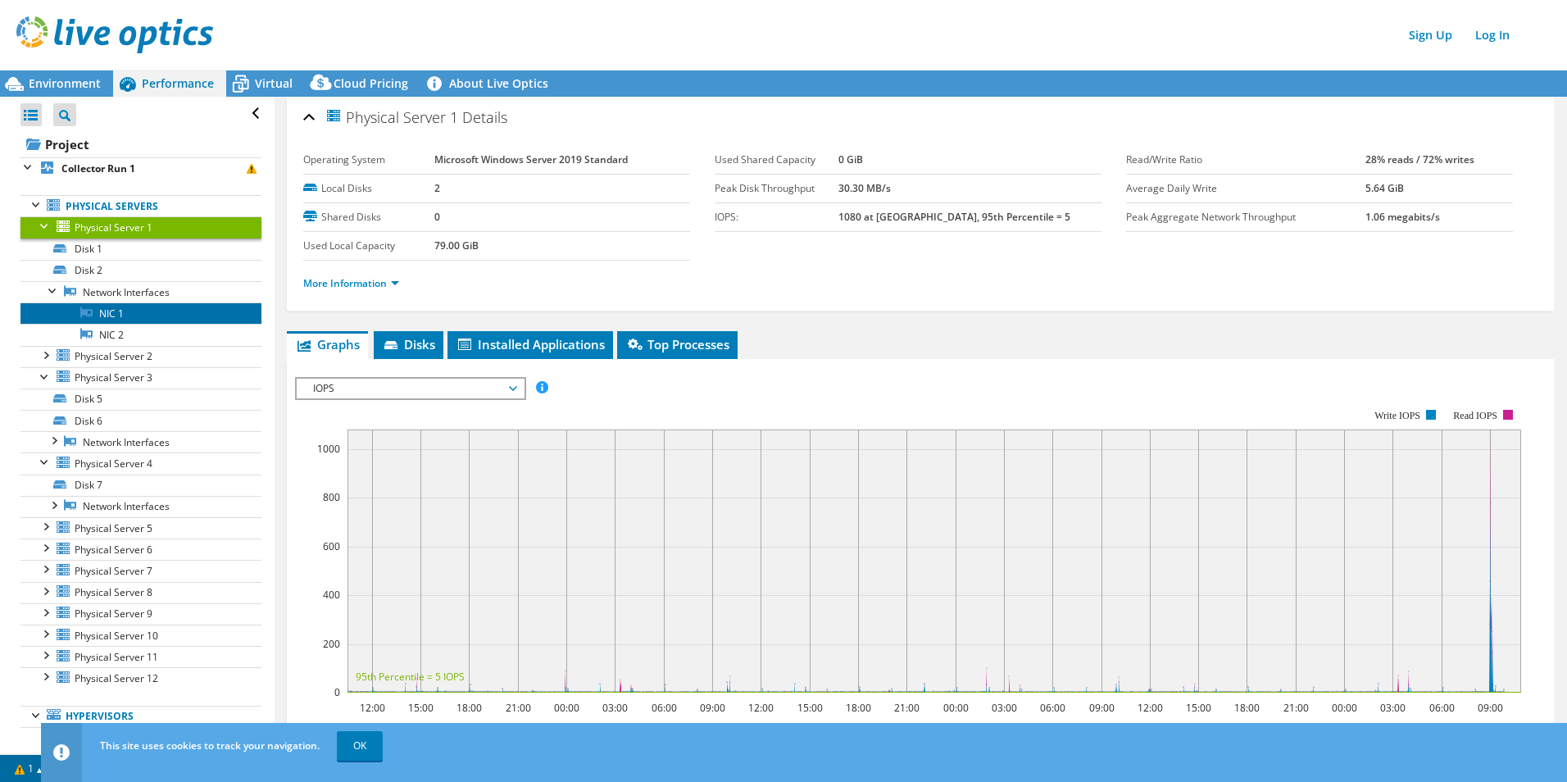
click at [125, 317] on link "NIC 1" at bounding box center [140, 312] width 241 height 21
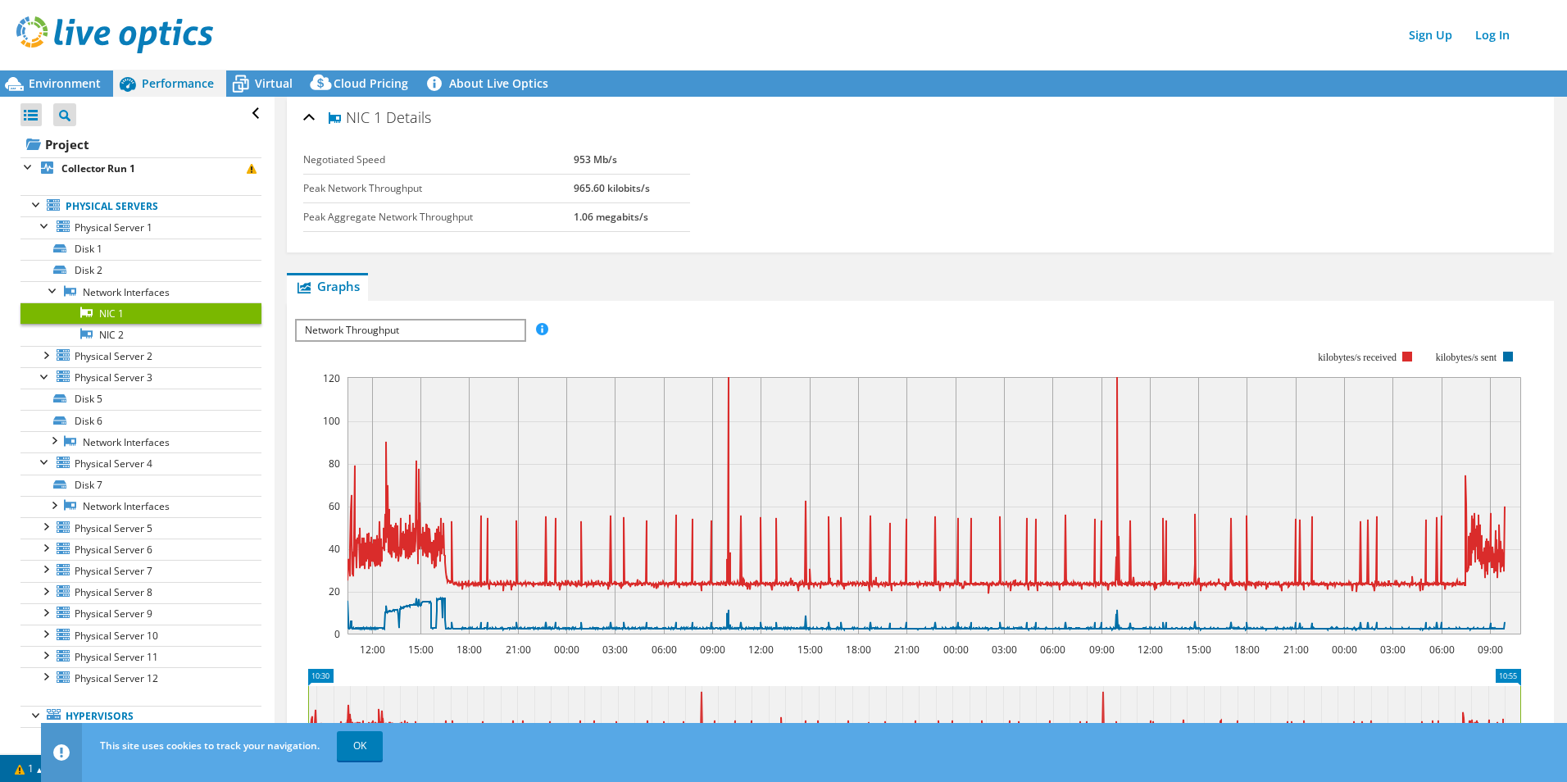
click at [423, 333] on span "Network Throughput" at bounding box center [410, 331] width 227 height 20
click at [257, 80] on span "Virtual" at bounding box center [274, 83] width 38 height 16
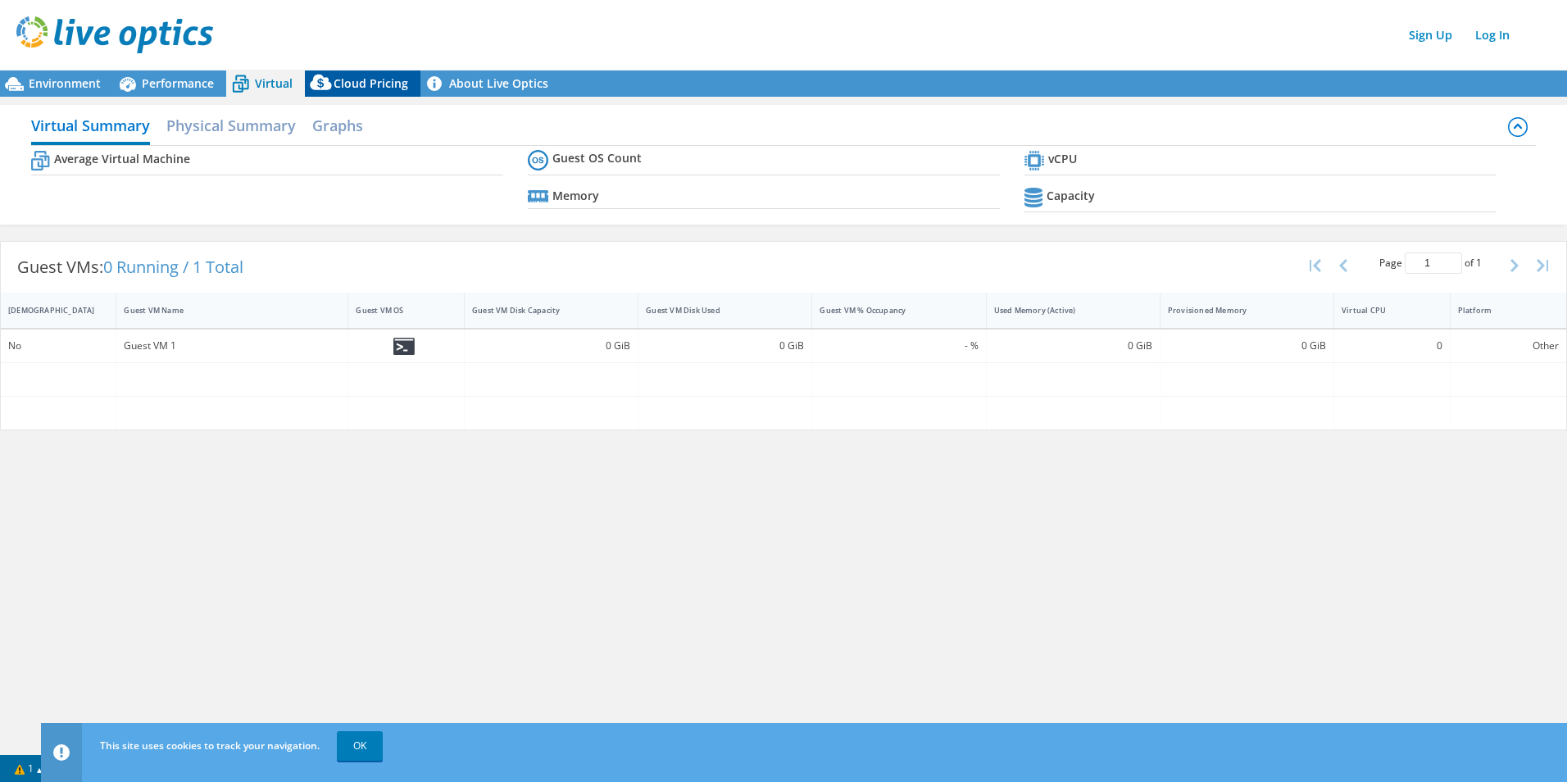
click at [352, 87] on span "Cloud Pricing" at bounding box center [371, 83] width 75 height 16
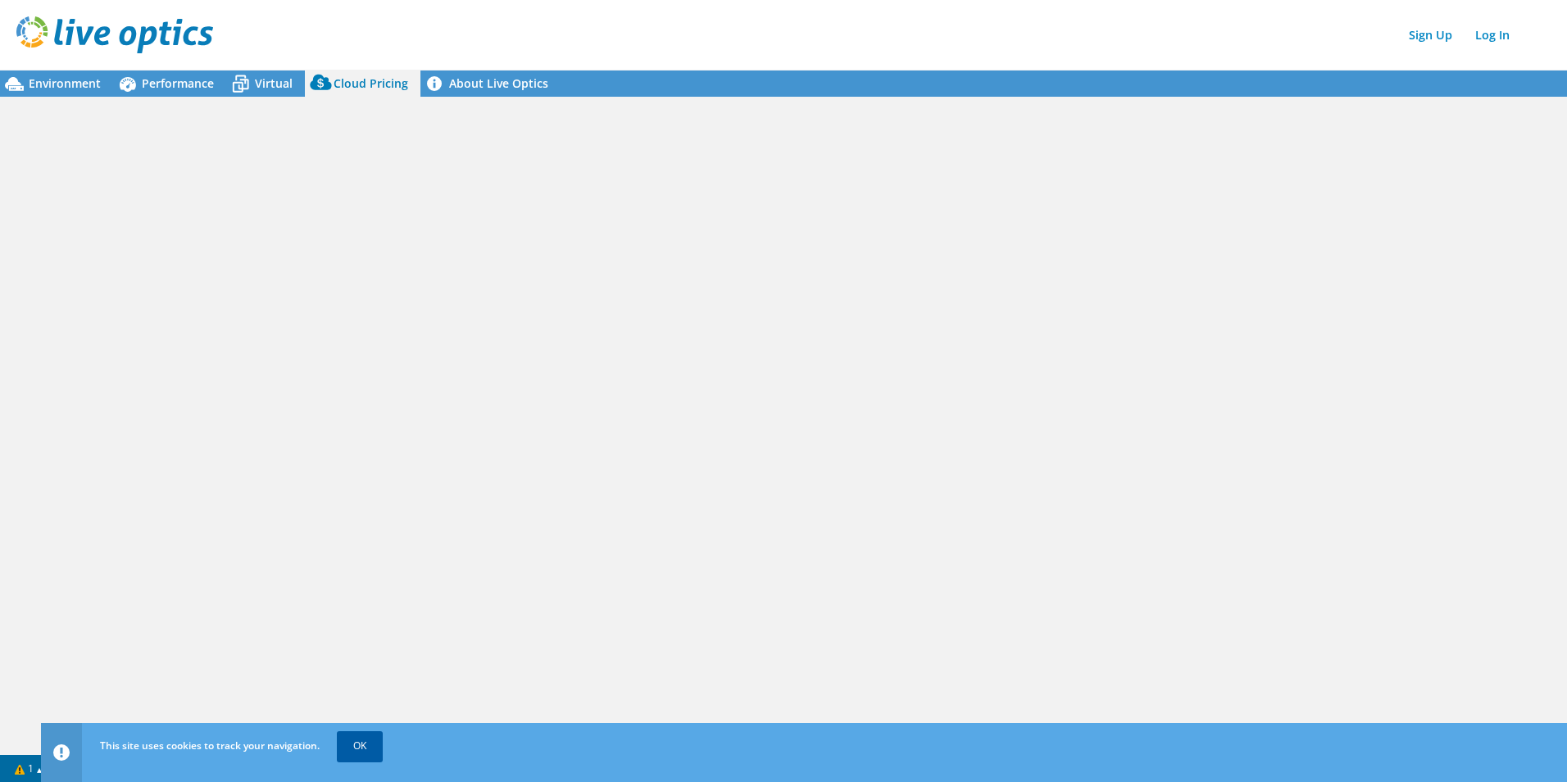
click at [374, 753] on link "OK" at bounding box center [360, 746] width 46 height 30
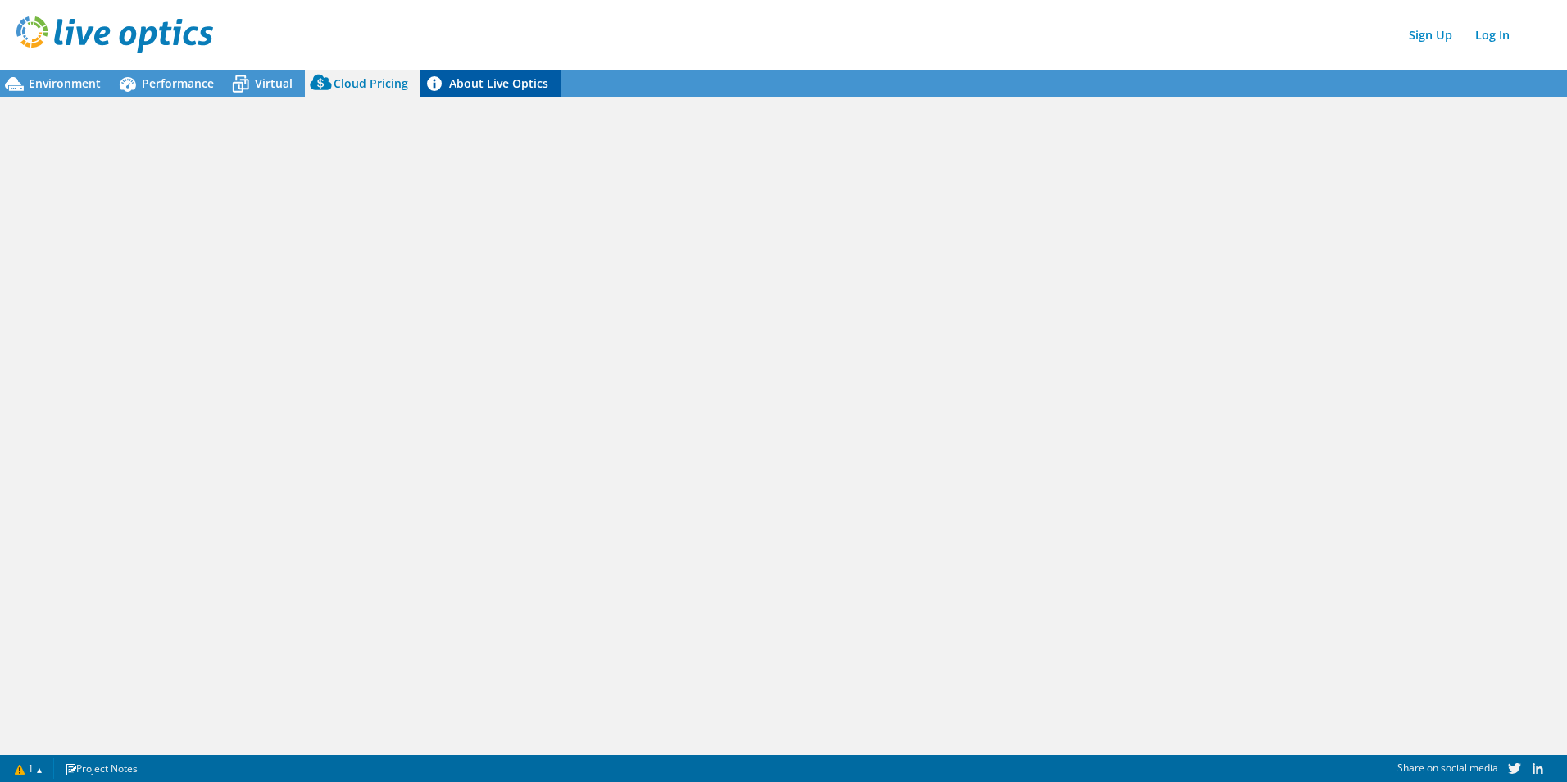
click at [477, 85] on link "About Live Optics" at bounding box center [491, 83] width 140 height 26
click at [87, 75] on div "Environment" at bounding box center [56, 83] width 113 height 26
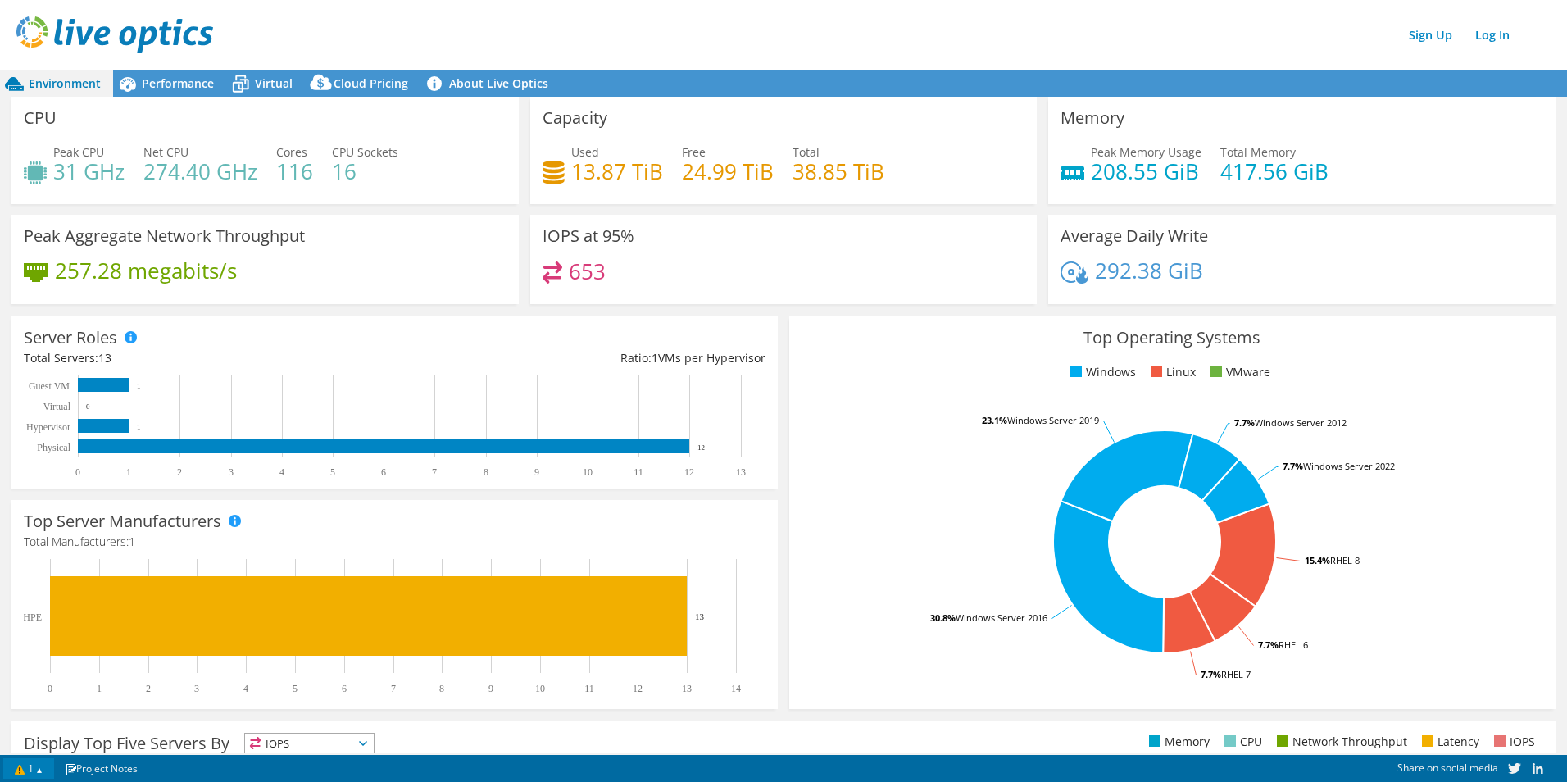
click at [39, 769] on link "1" at bounding box center [28, 768] width 51 height 20
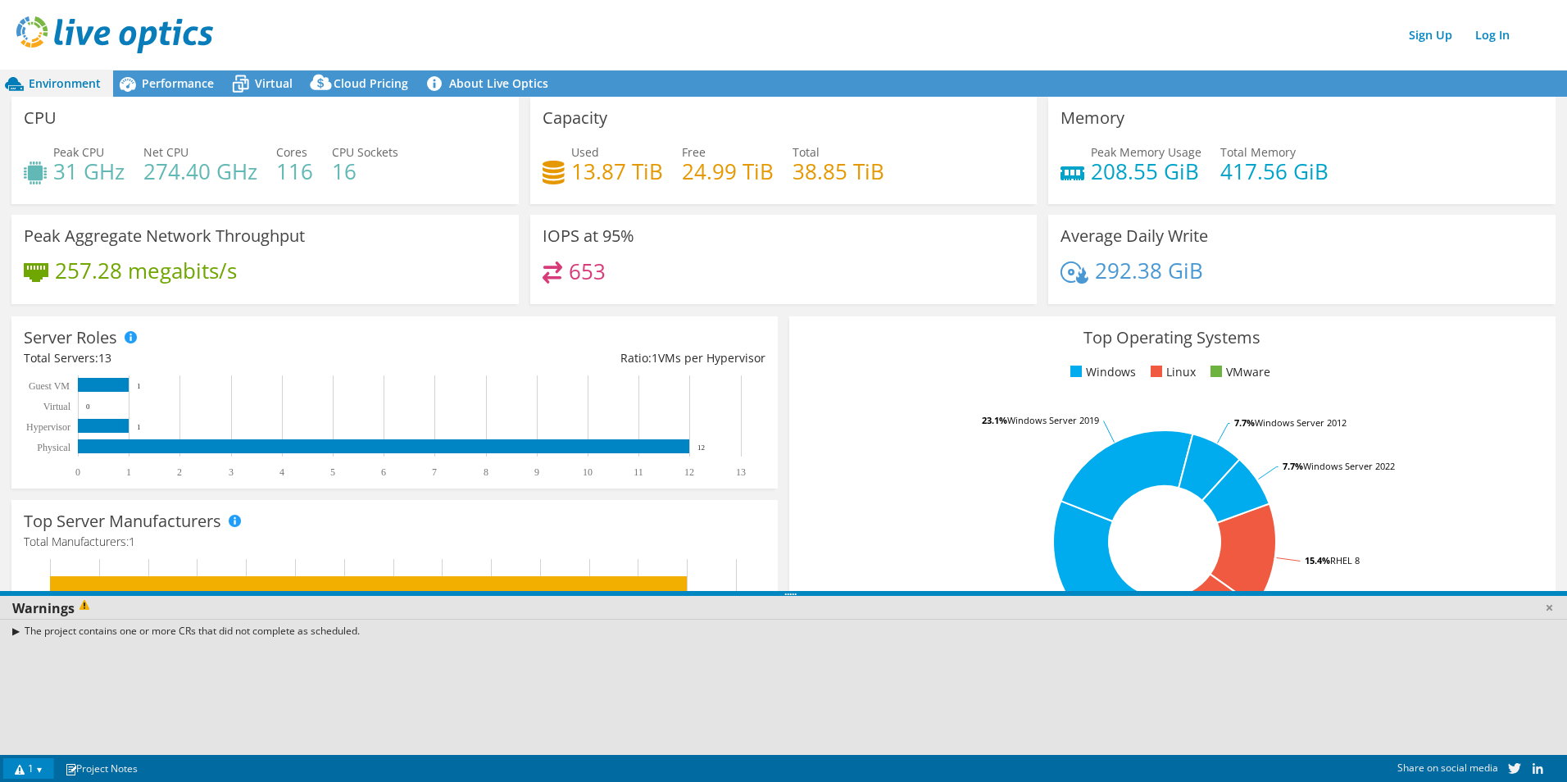
click at [39, 768] on link "1" at bounding box center [28, 768] width 51 height 20
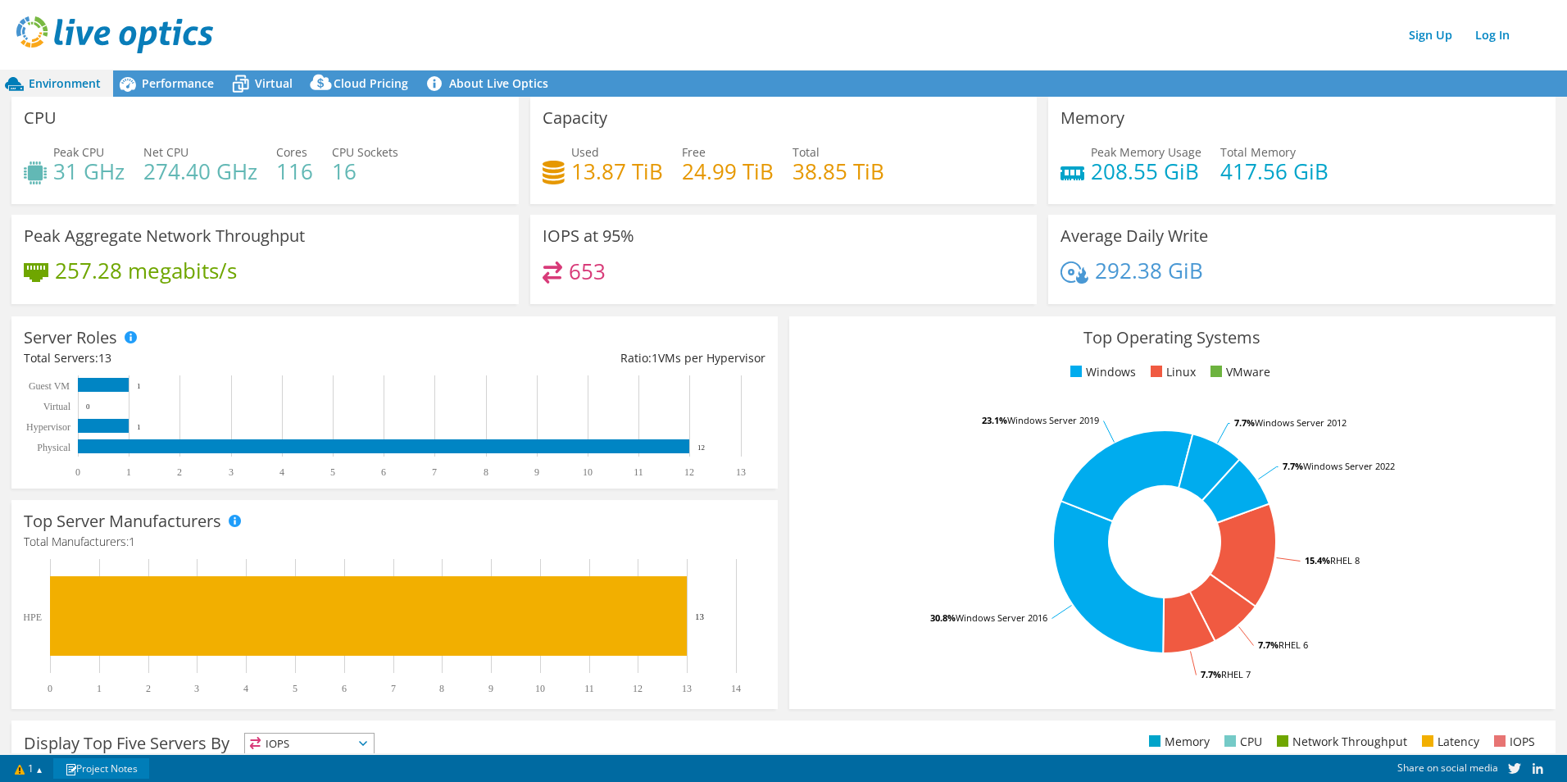
click at [118, 768] on link "Project Notes" at bounding box center [101, 768] width 96 height 20
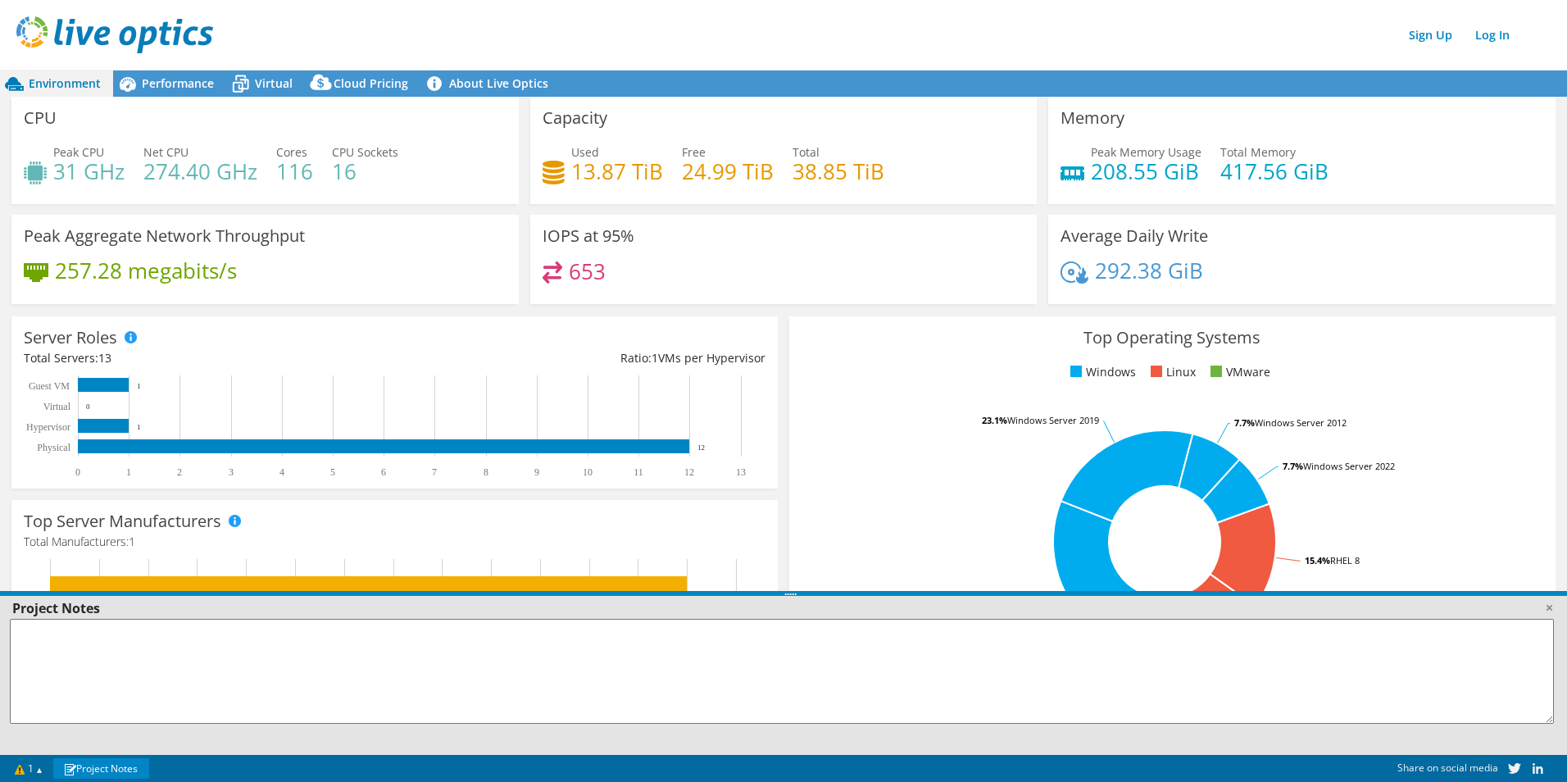
click at [118, 768] on link "Project Notes" at bounding box center [101, 768] width 96 height 20
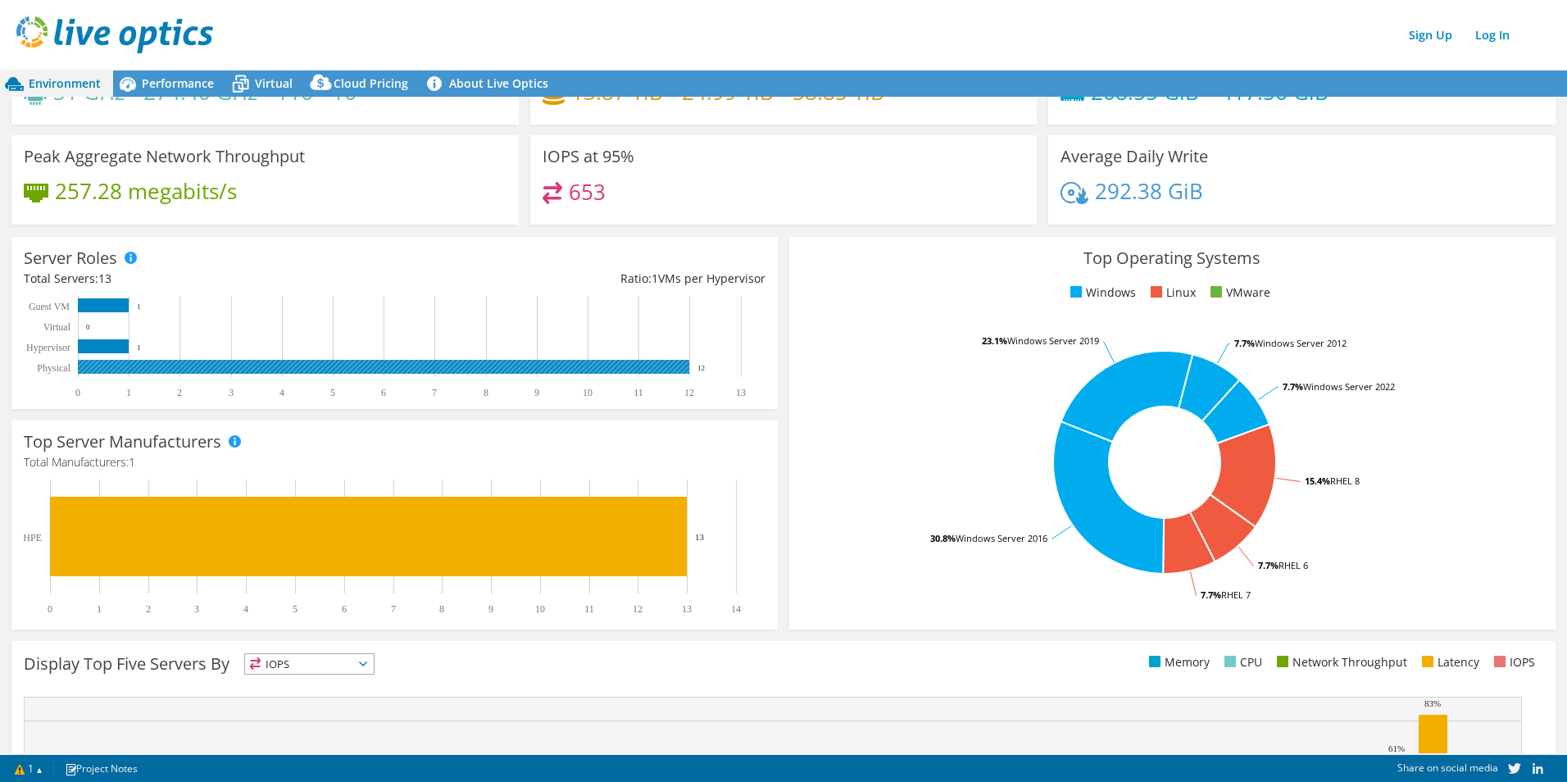
scroll to position [52, 0]
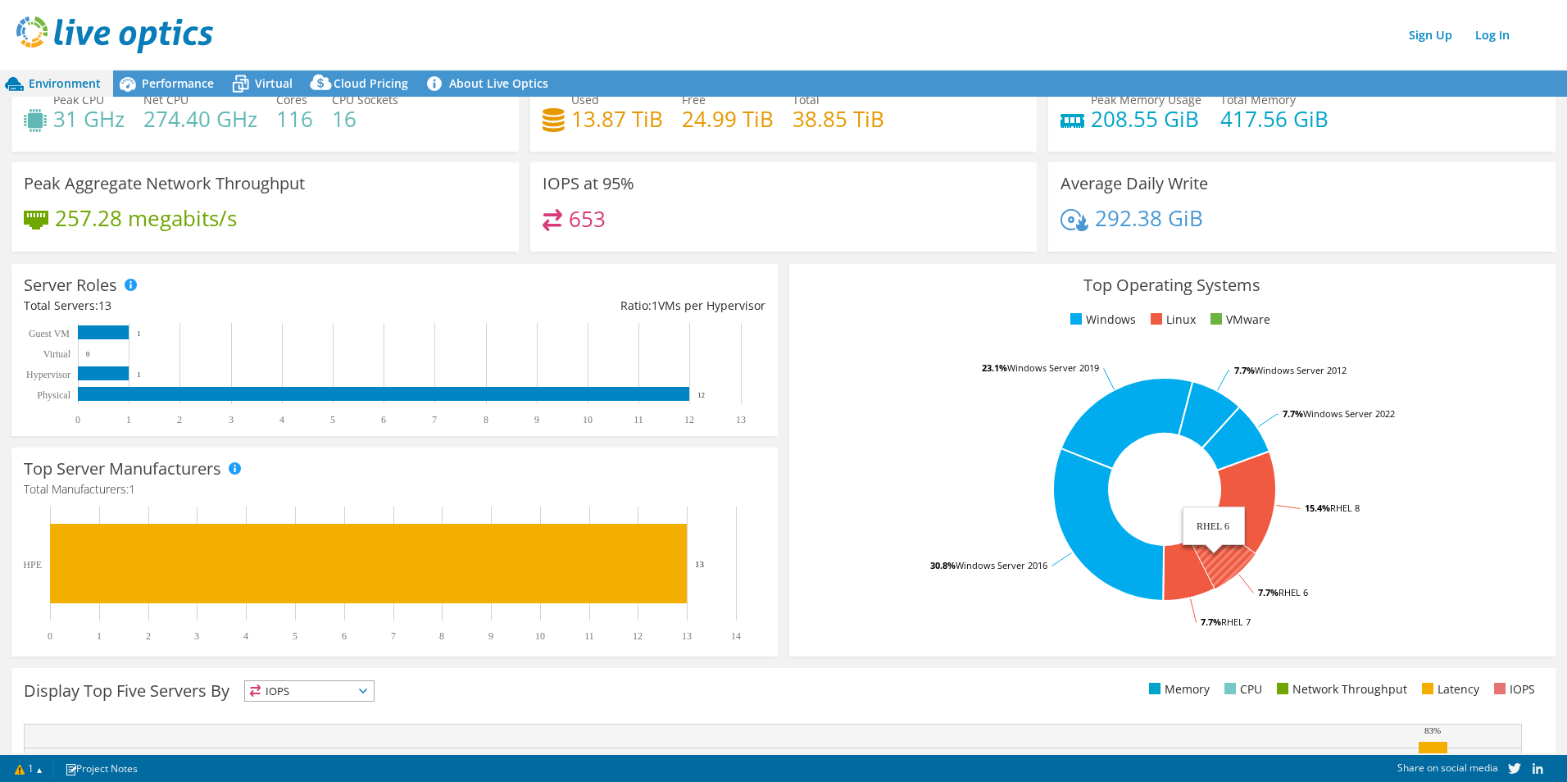
click at [1228, 568] on icon at bounding box center [1223, 554] width 66 height 67
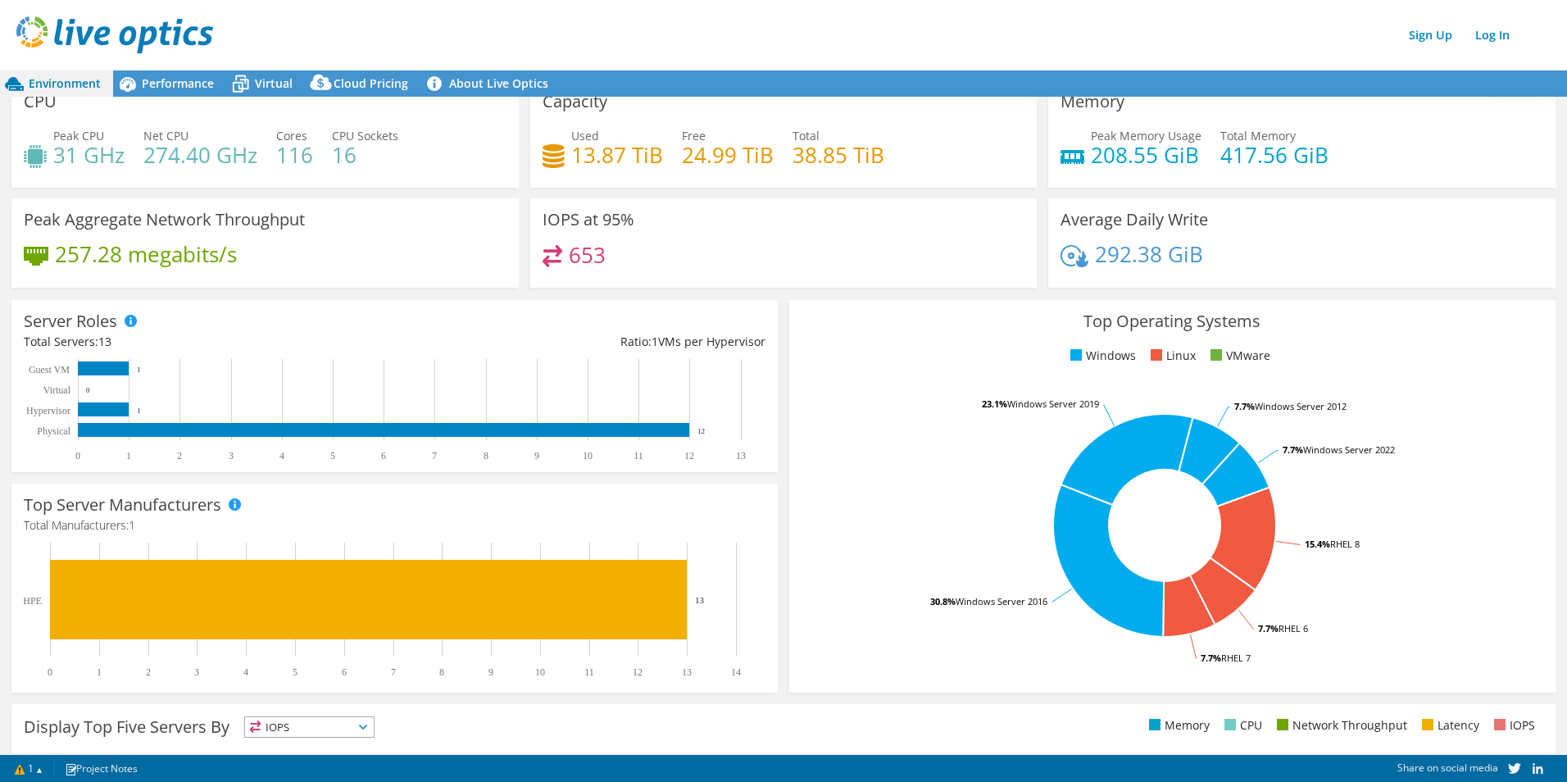
scroll to position [0, 0]
